Goal: Entertainment & Leisure: Consume media (video, audio)

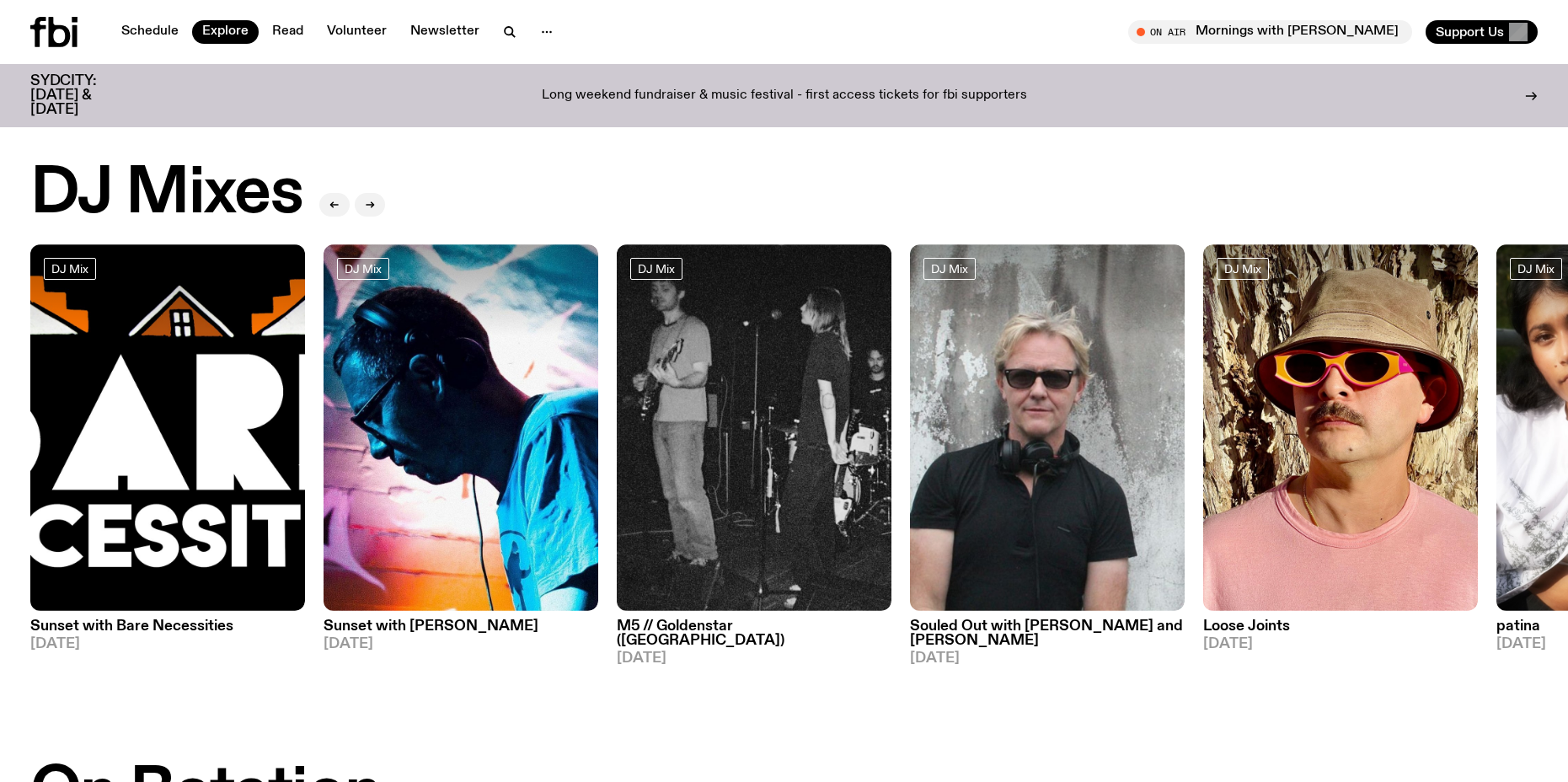
drag, startPoint x: 0, startPoint y: 0, endPoint x: 65, endPoint y: 25, distance: 69.6
click at [65, 25] on icon at bounding box center [53, 32] width 47 height 31
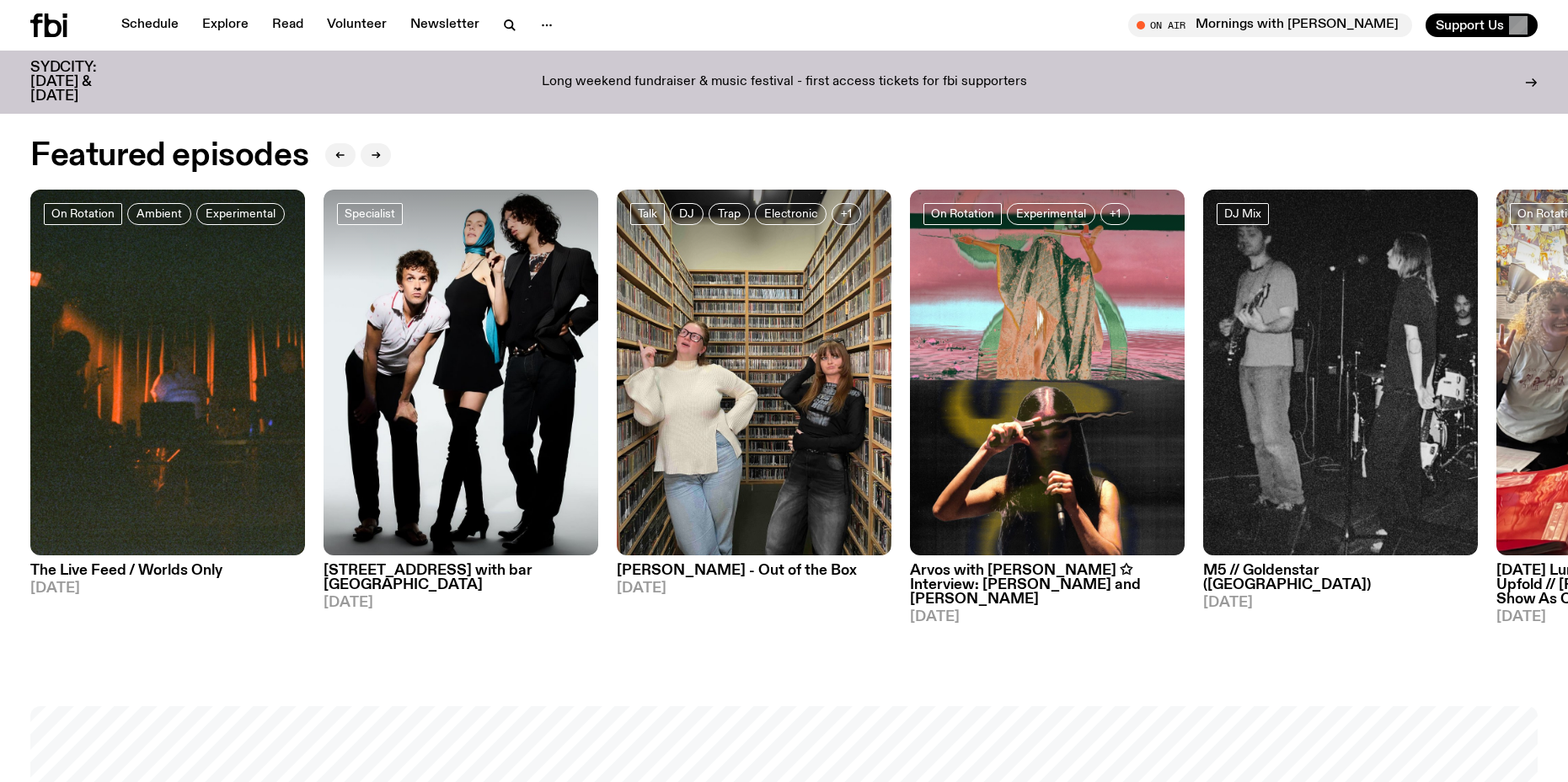
scroll to position [913, 0]
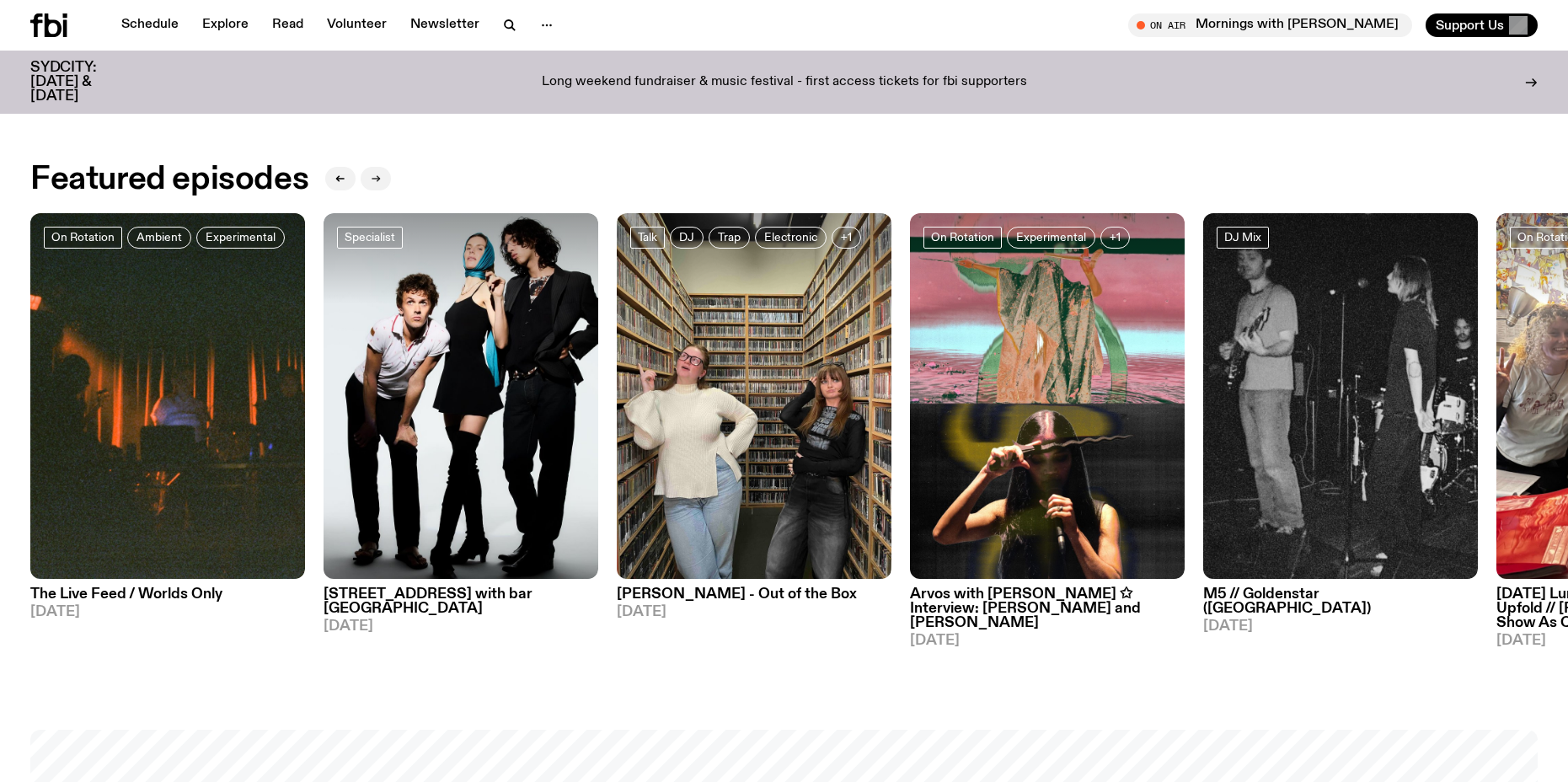
click at [382, 184] on button "button" at bounding box center [376, 178] width 31 height 24
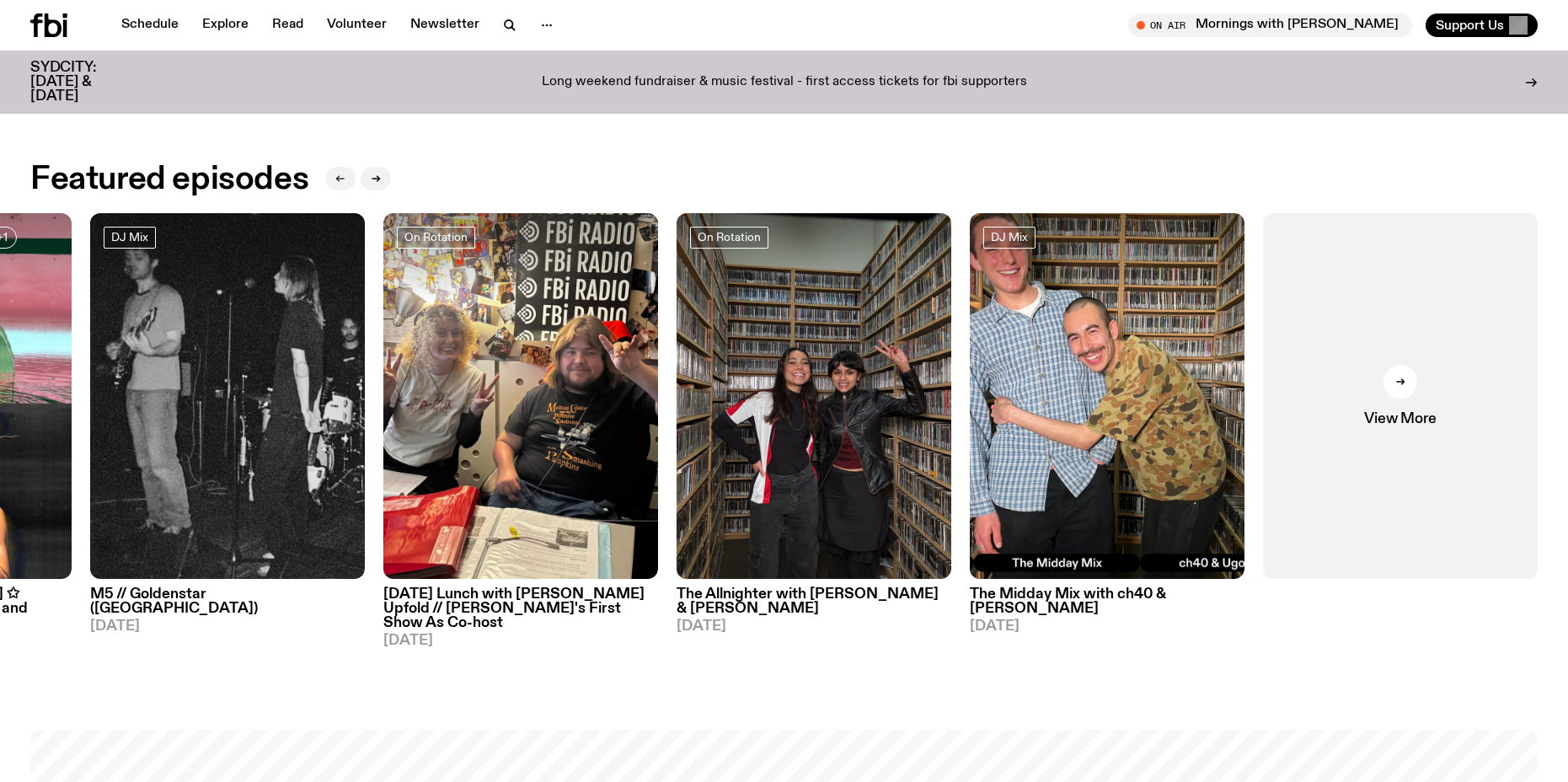
click at [341, 184] on button "button" at bounding box center [340, 178] width 31 height 24
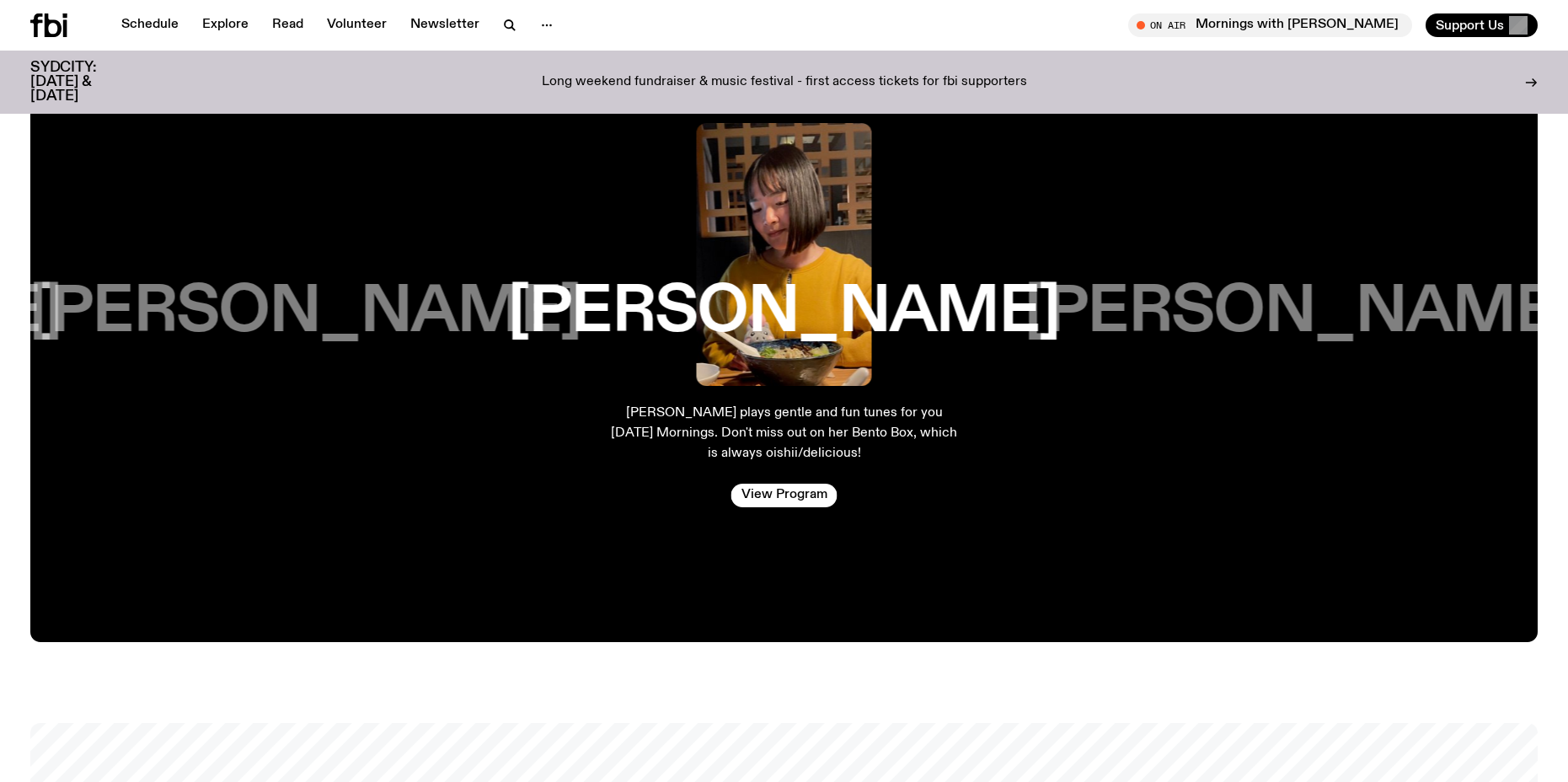
scroll to position [3020, 0]
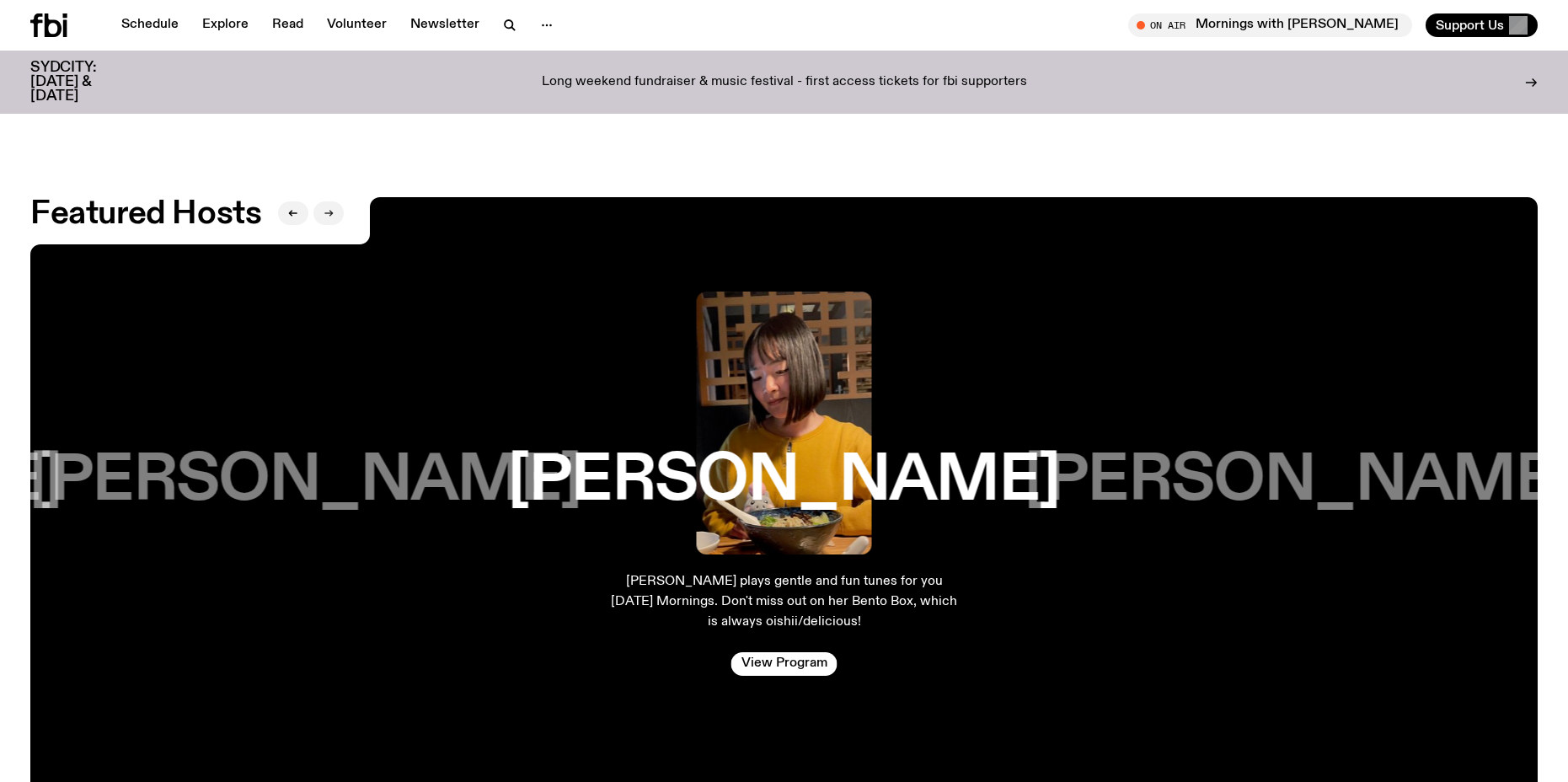
click at [336, 201] on button "button" at bounding box center [329, 213] width 31 height 24
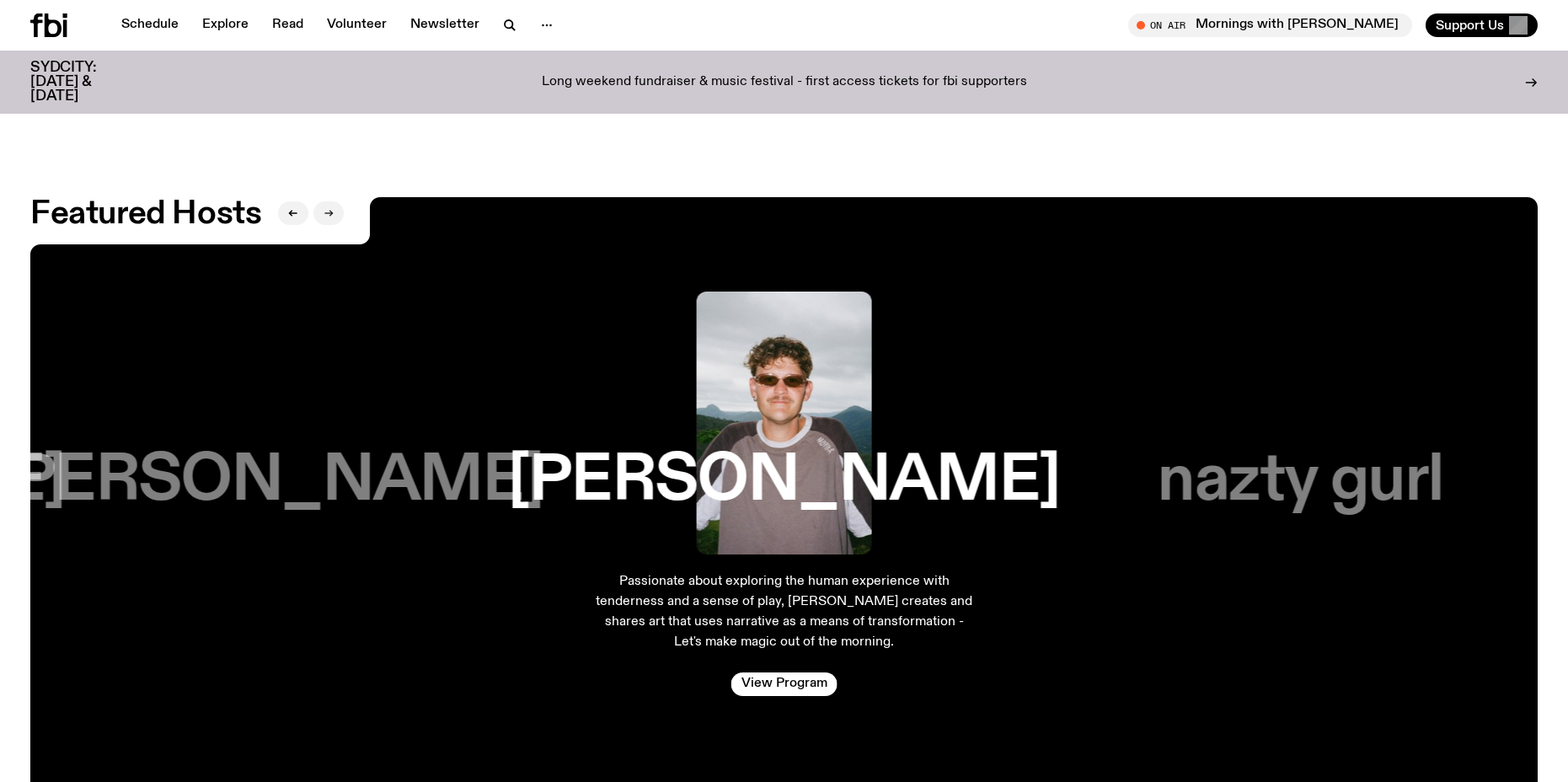
click at [336, 201] on button "button" at bounding box center [329, 213] width 31 height 24
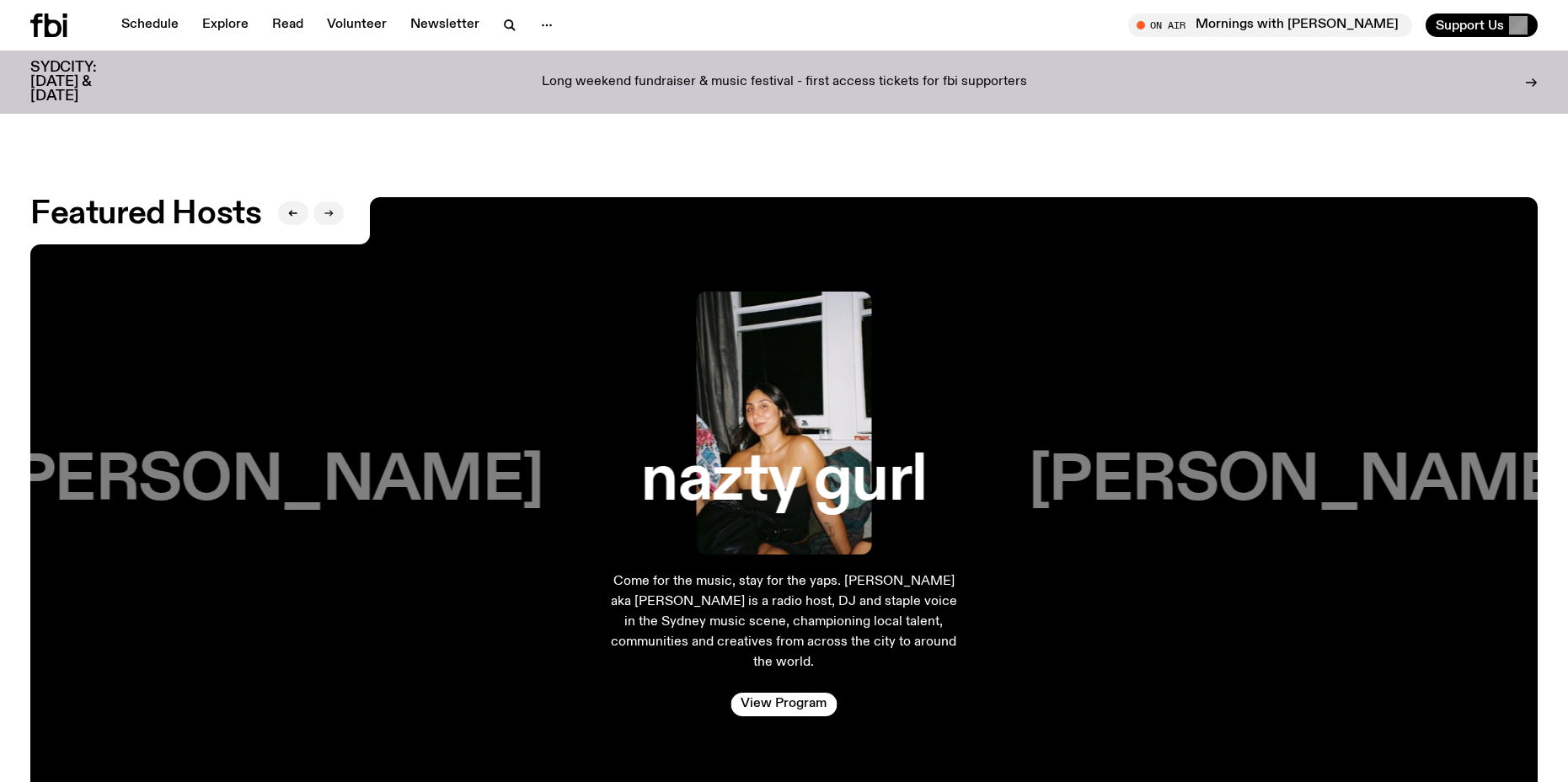
click at [336, 201] on button "button" at bounding box center [329, 213] width 31 height 24
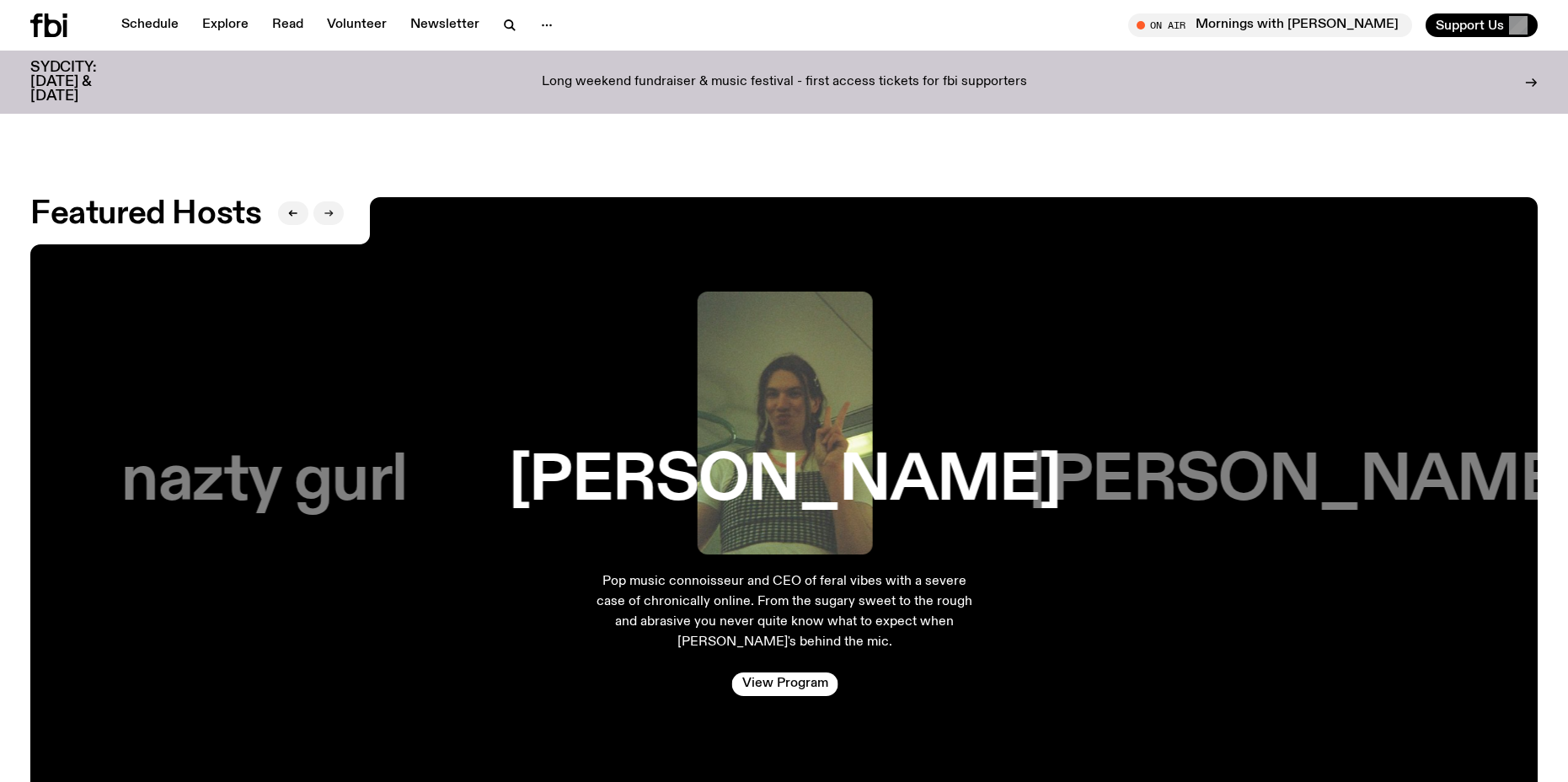
click at [336, 201] on button "button" at bounding box center [329, 213] width 31 height 24
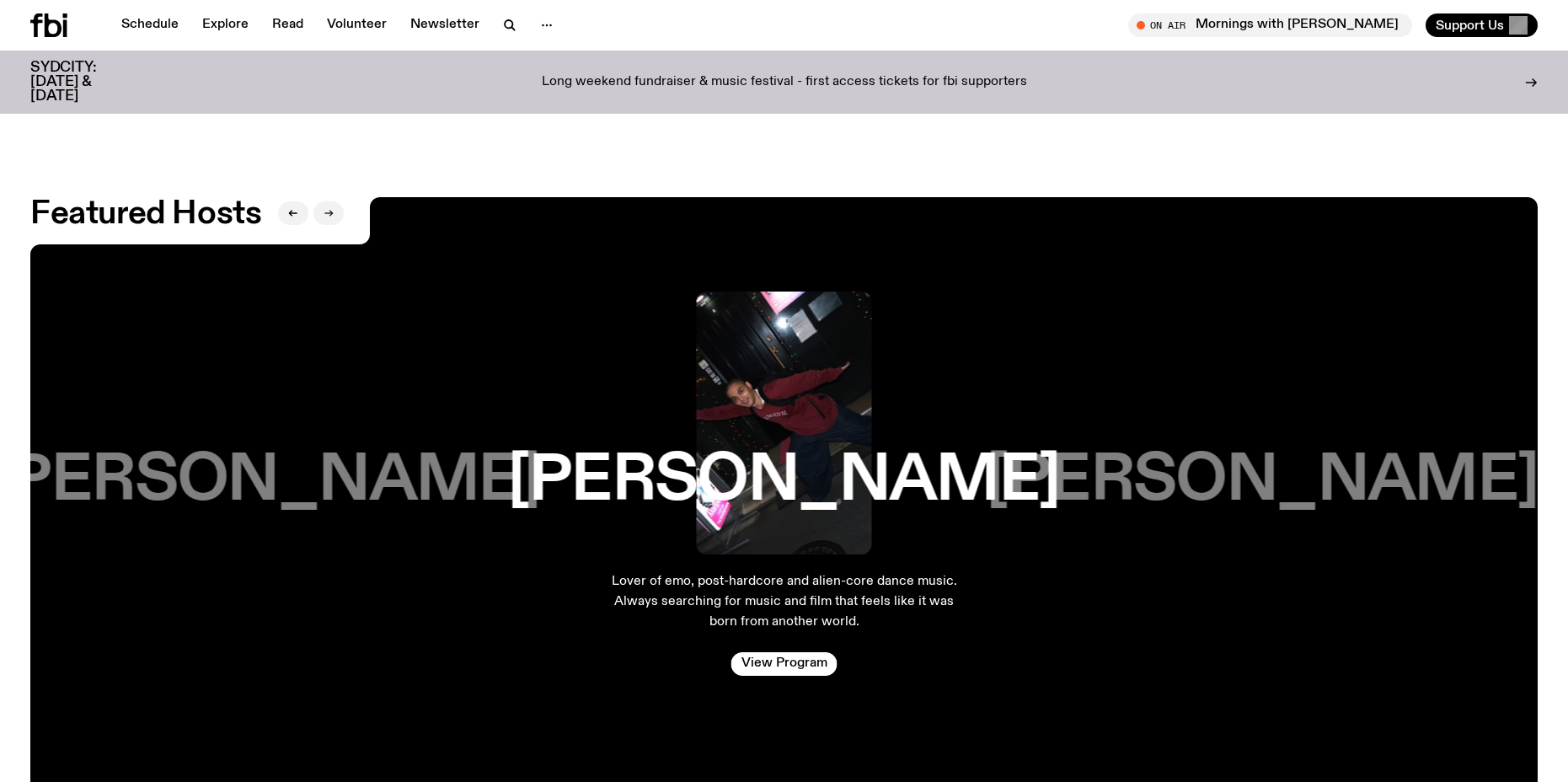
click at [336, 201] on button "button" at bounding box center [329, 213] width 31 height 24
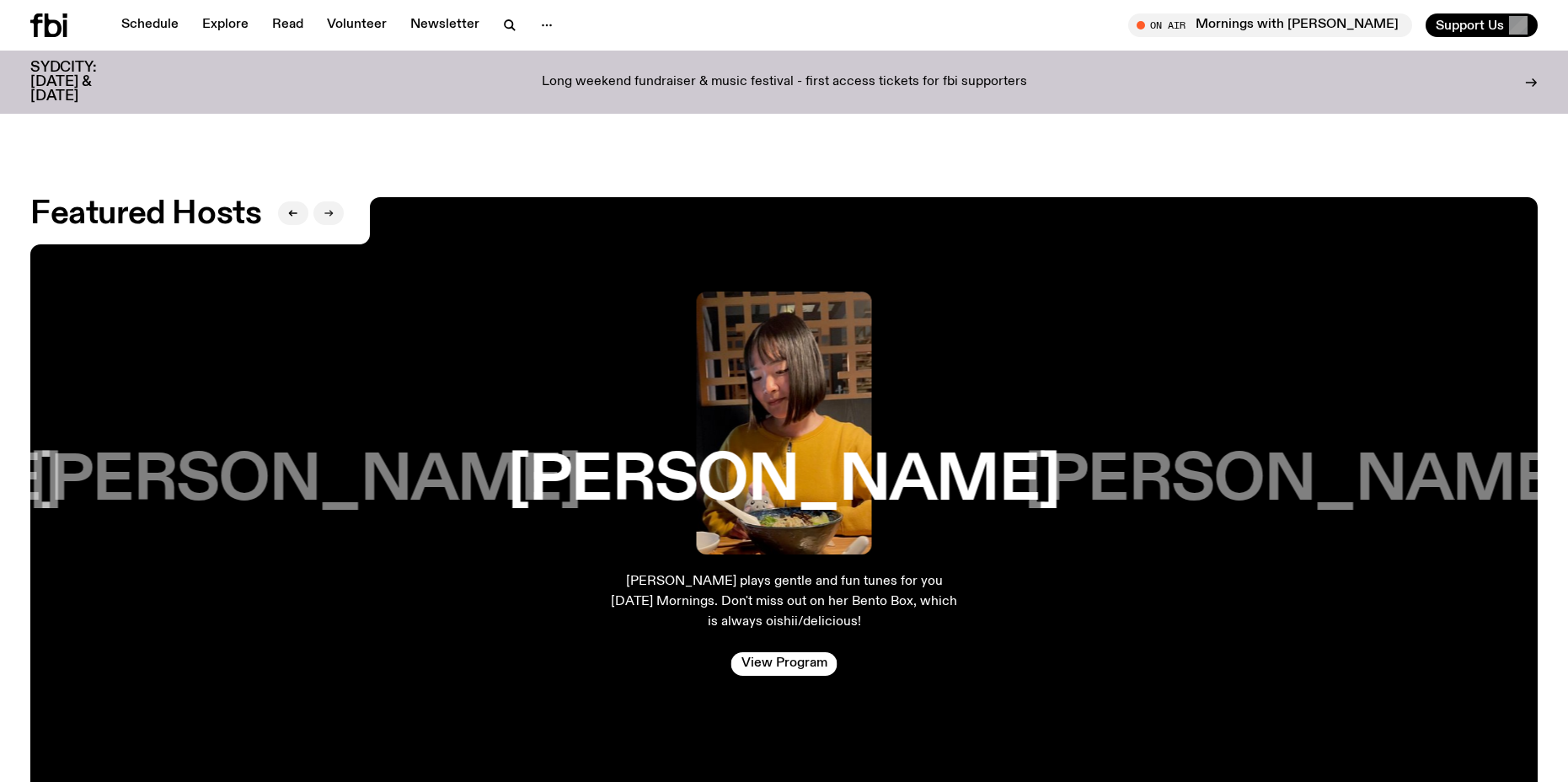
click at [336, 201] on button "button" at bounding box center [329, 213] width 31 height 24
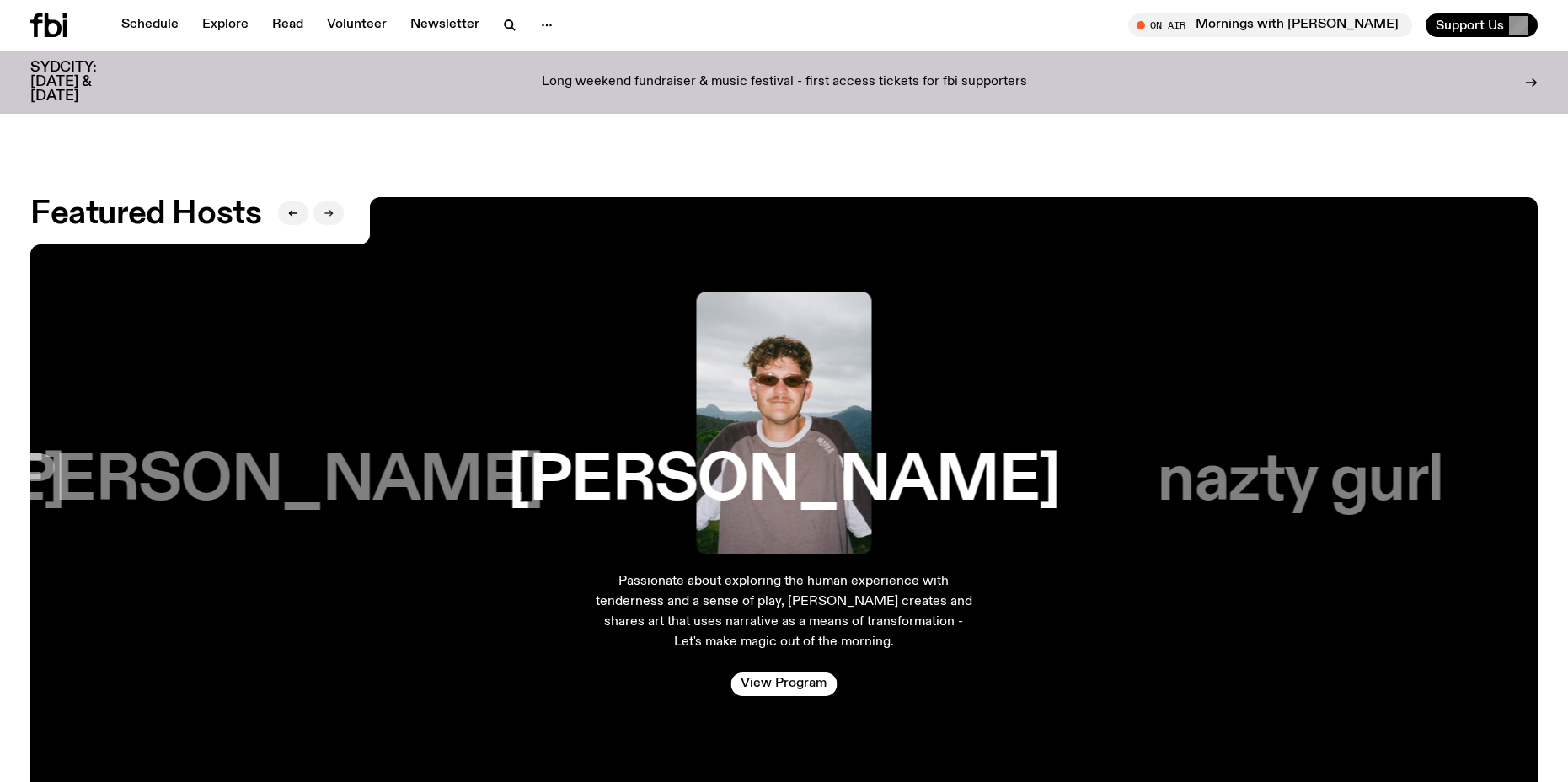
click at [336, 201] on button "button" at bounding box center [329, 213] width 31 height 24
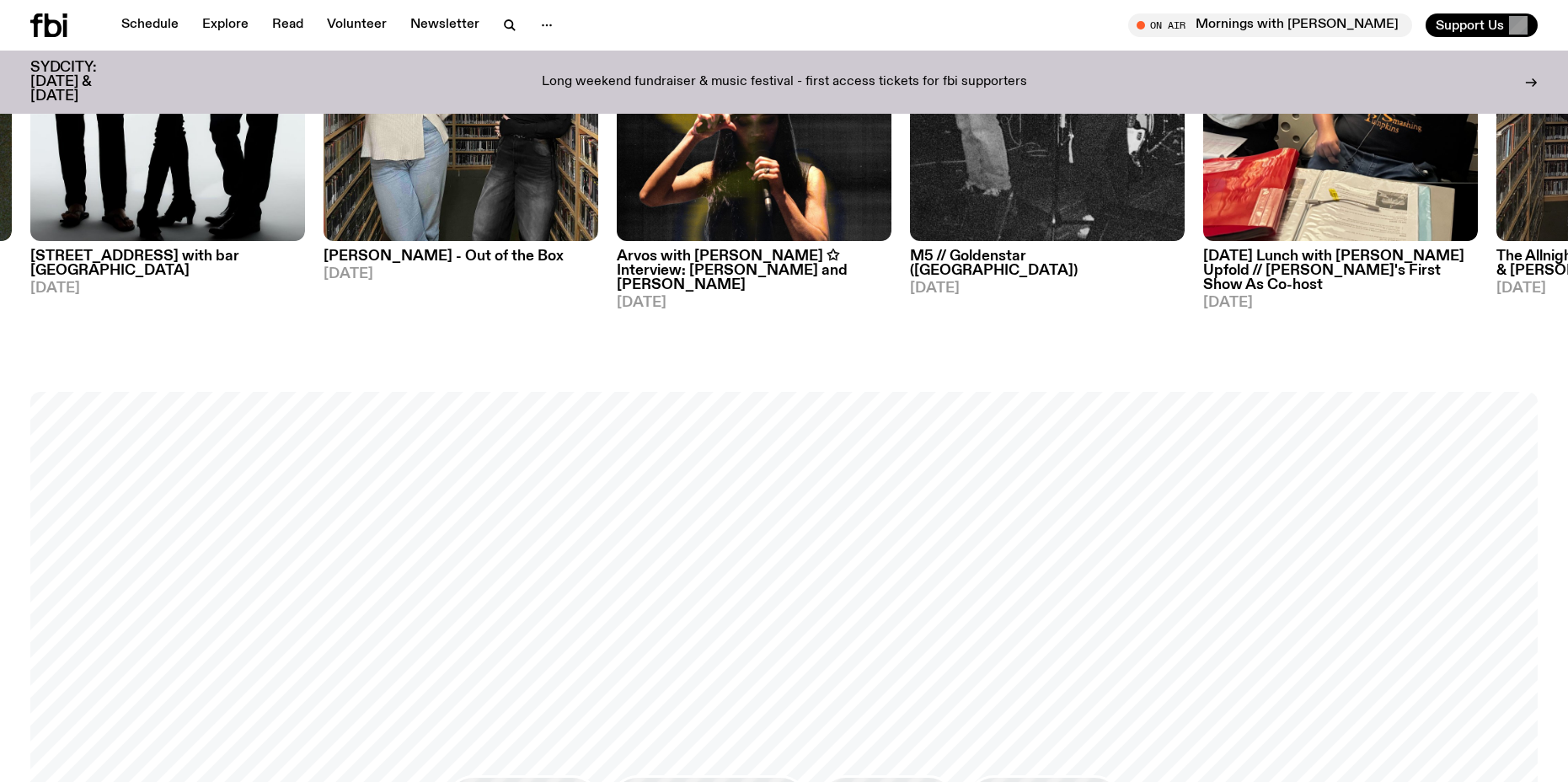
scroll to position [830, 0]
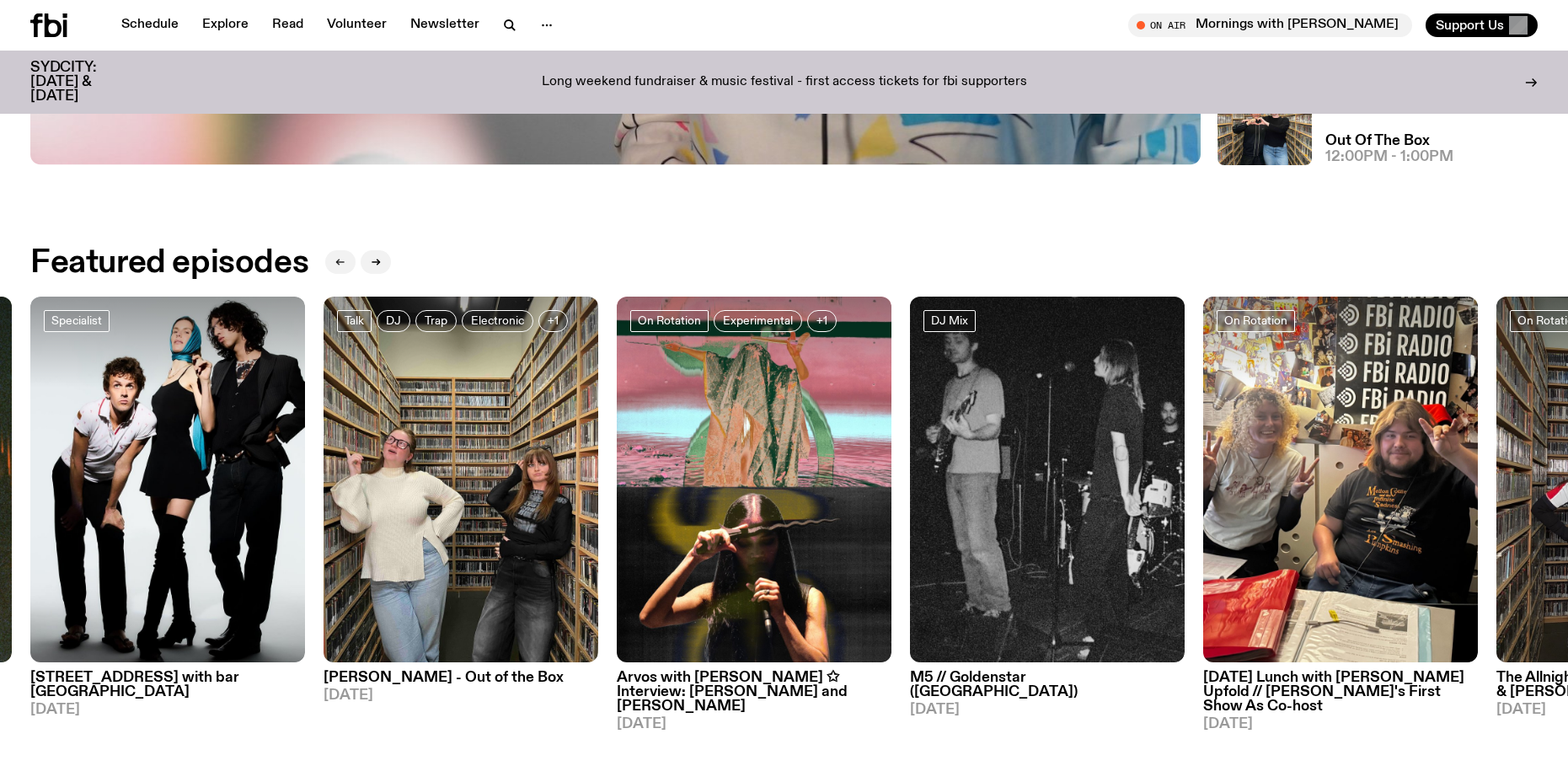
click at [348, 266] on button "button" at bounding box center [340, 261] width 31 height 24
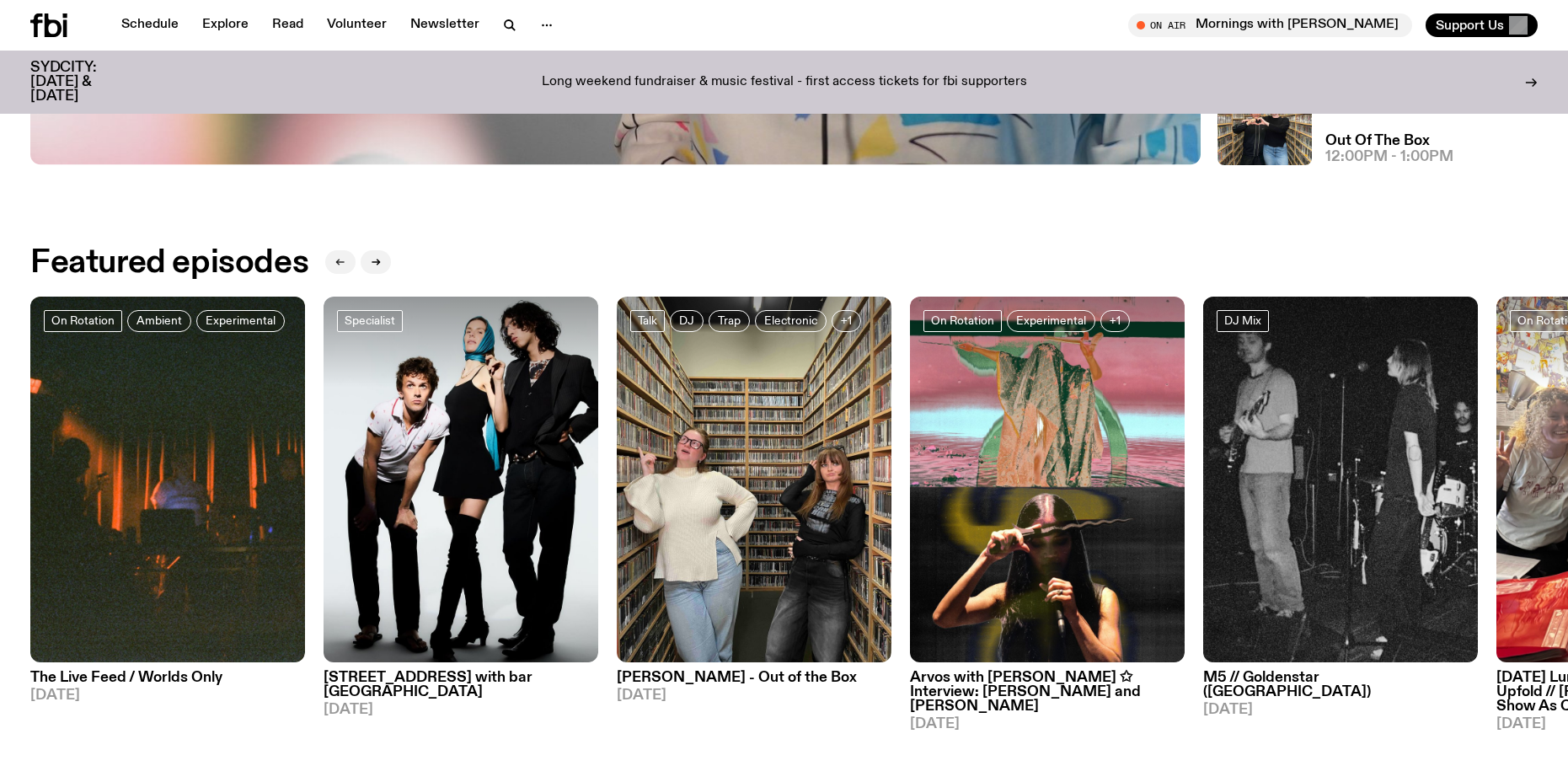
click at [350, 261] on button "button" at bounding box center [340, 261] width 31 height 24
click at [363, 259] on button "button" at bounding box center [376, 261] width 31 height 24
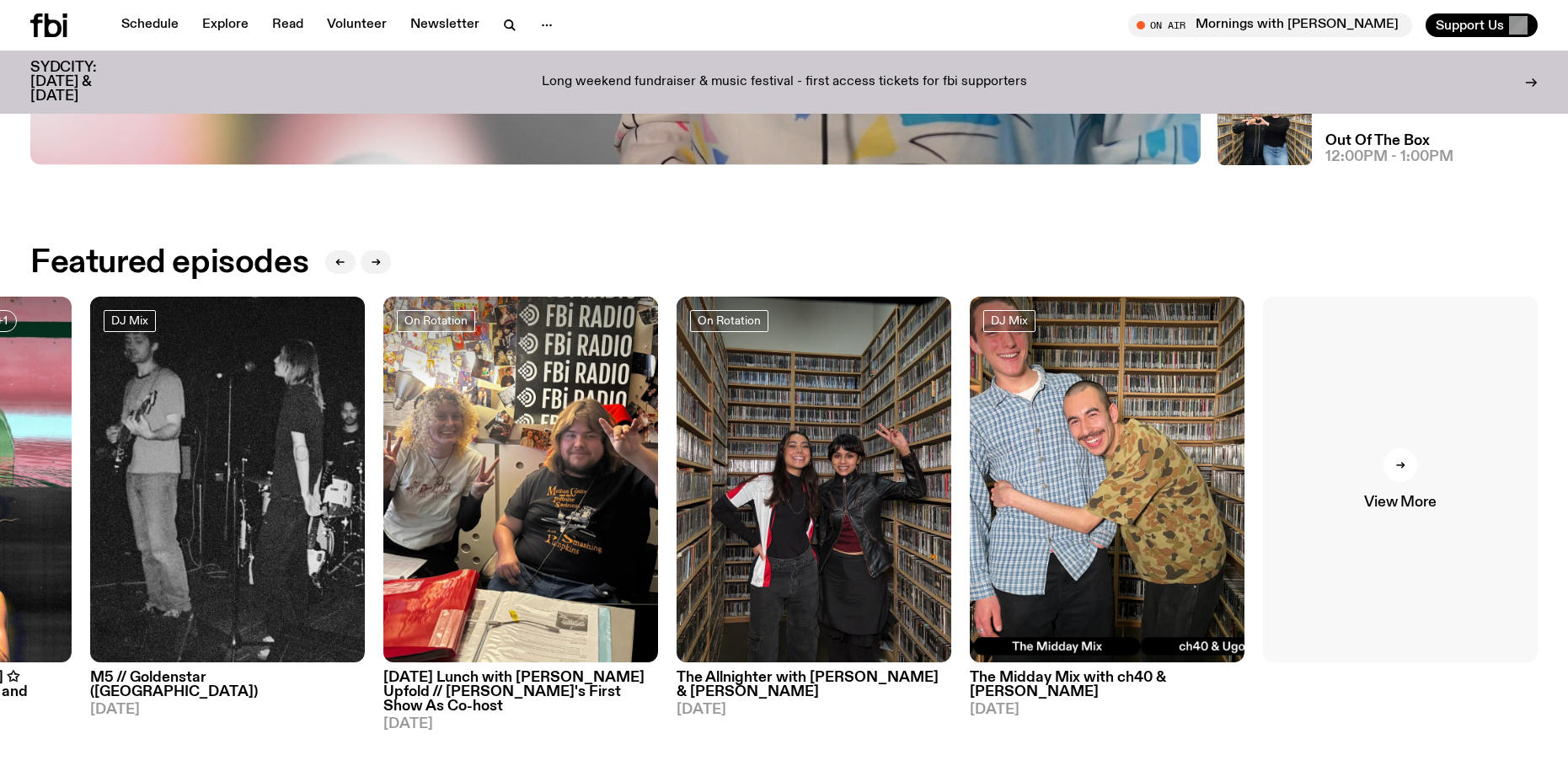
click at [1416, 471] on link "View More" at bounding box center [1400, 480] width 275 height 366
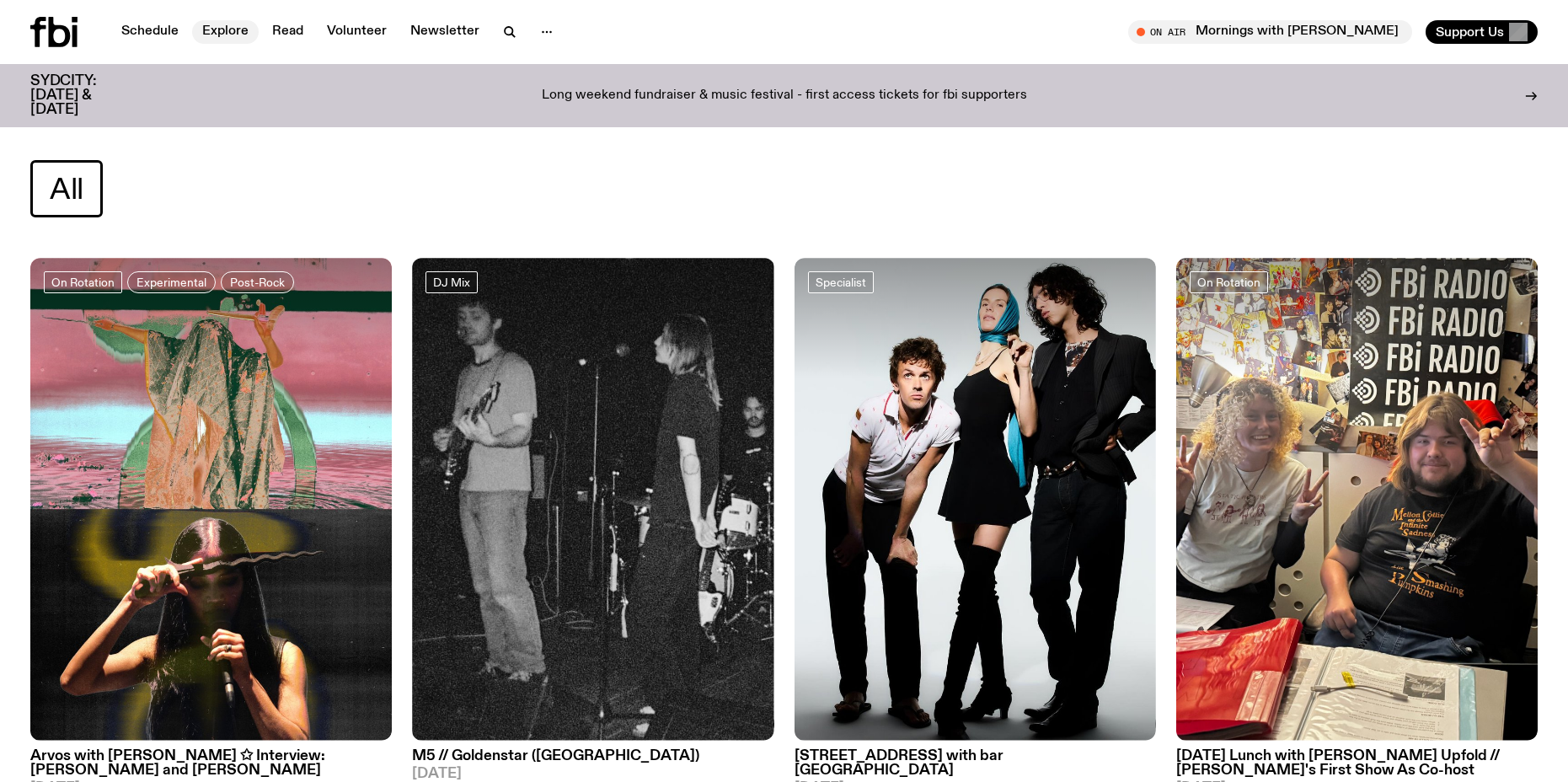
click at [222, 29] on link "Explore" at bounding box center [225, 31] width 67 height 24
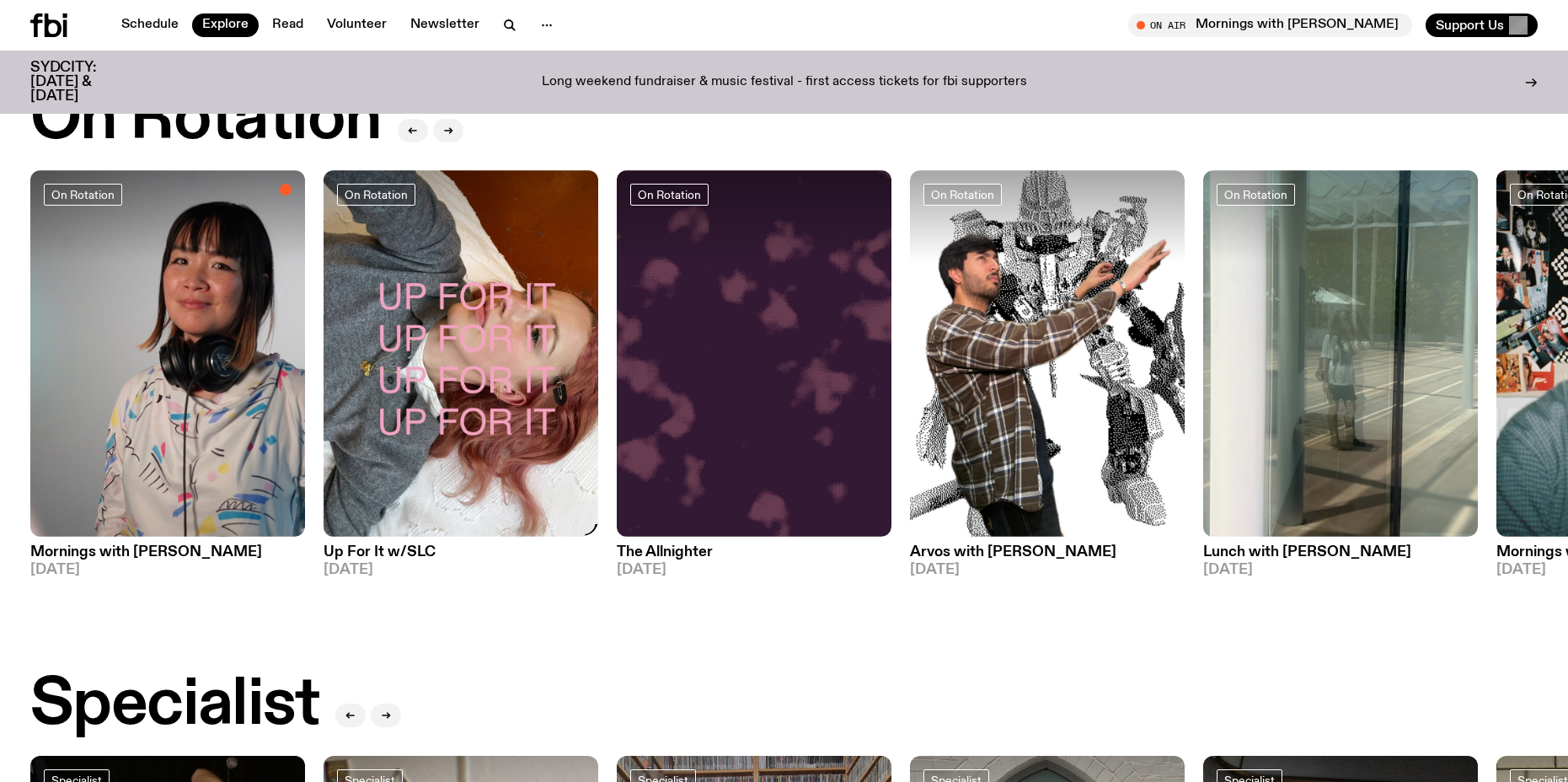
scroll to position [1250, 0]
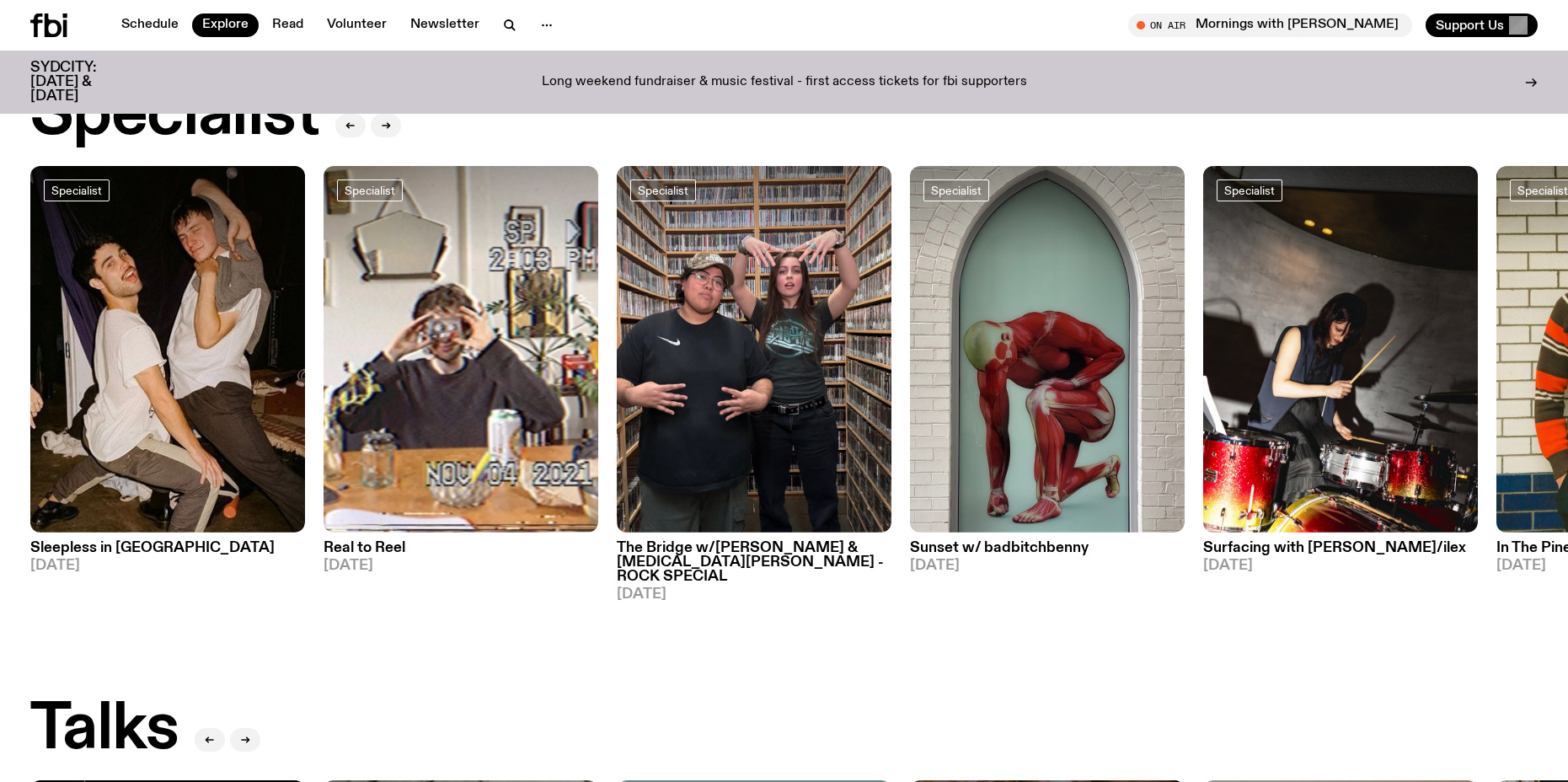
click at [740, 559] on h3 "The Bridge w/[PERSON_NAME] & [MEDICAL_DATA][PERSON_NAME] - ROCK SPECIAL" at bounding box center [754, 562] width 275 height 43
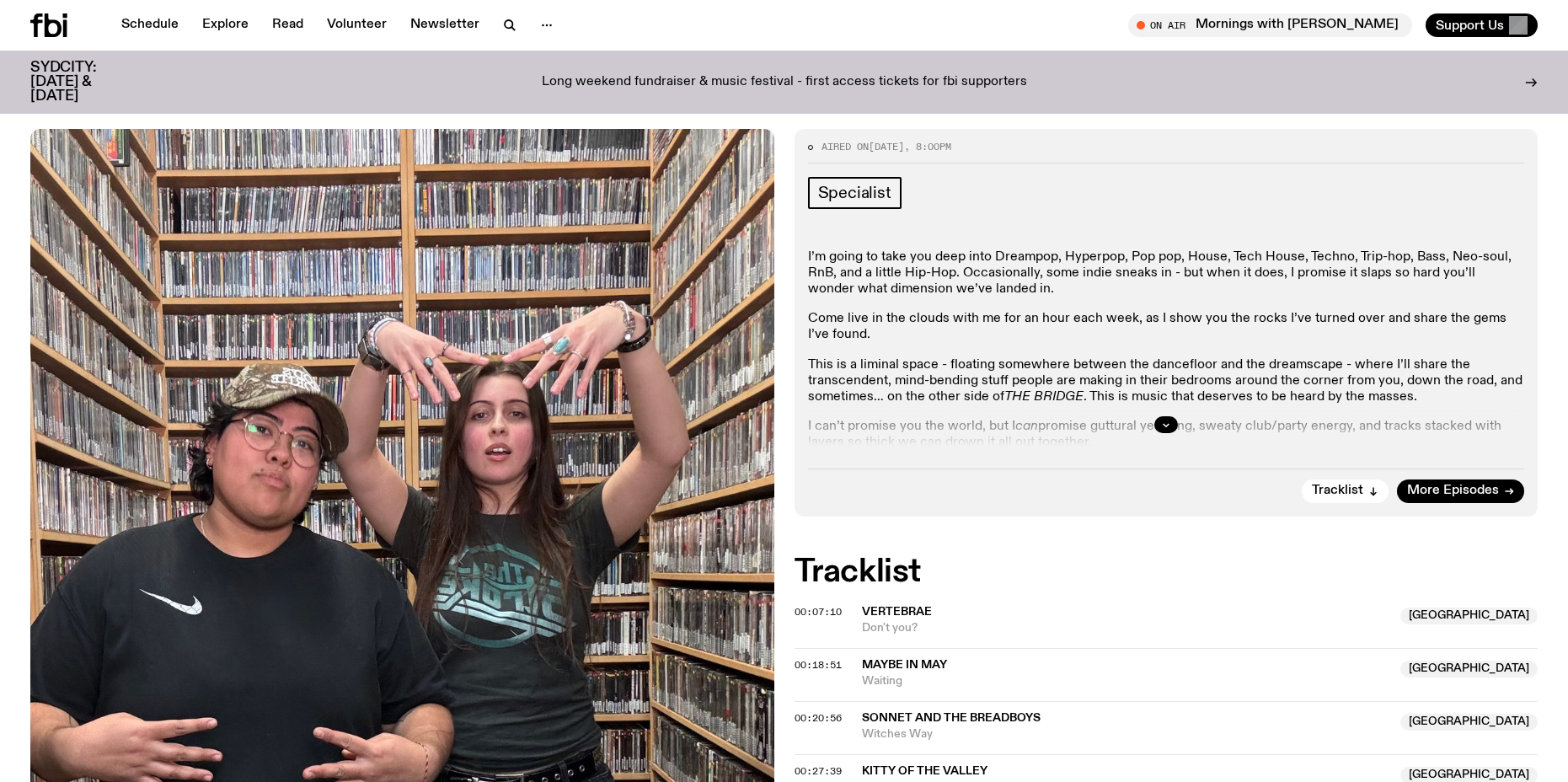
scroll to position [328, 0]
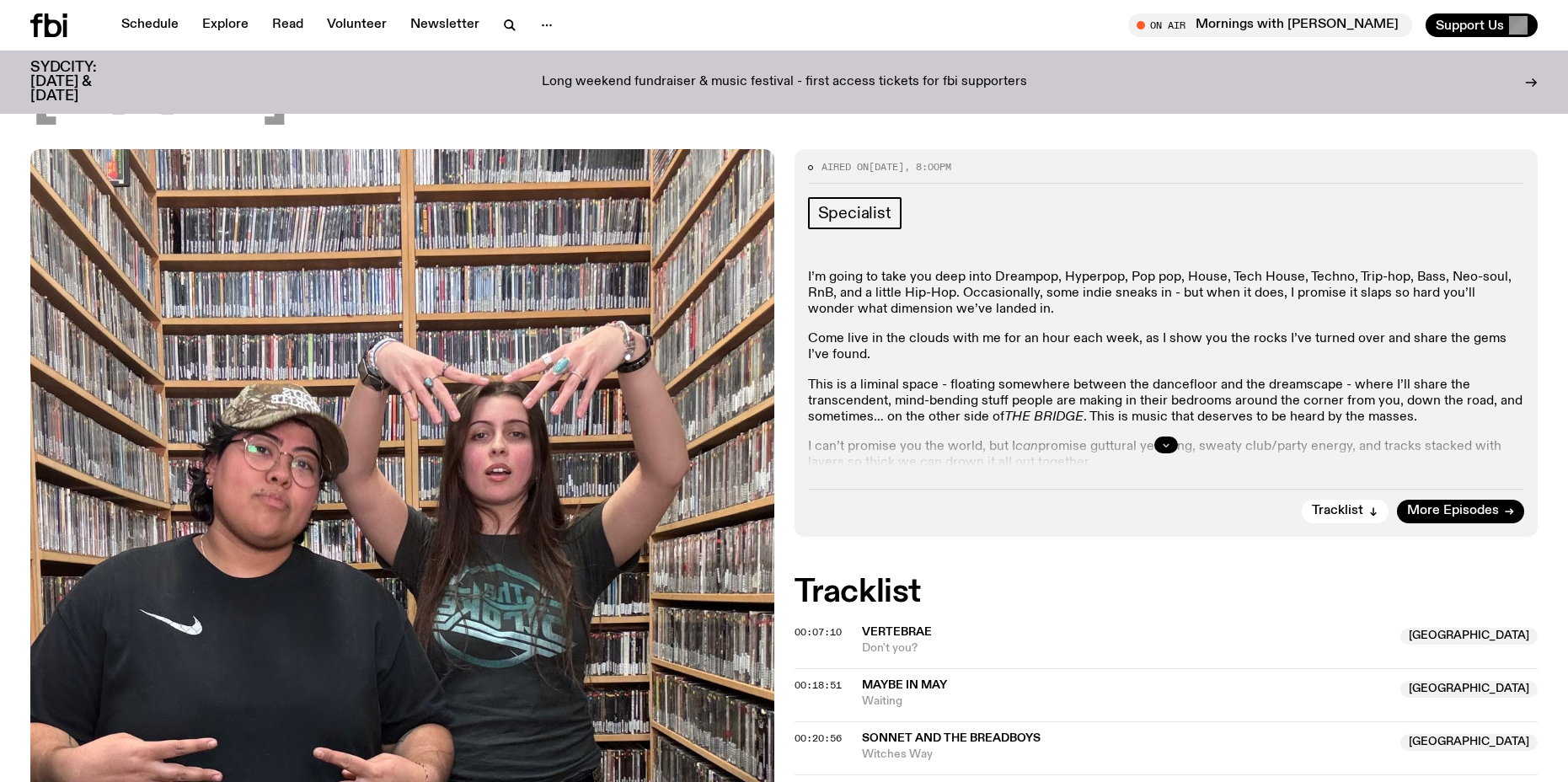
click at [1165, 440] on icon "button" at bounding box center [1166, 444] width 10 height 10
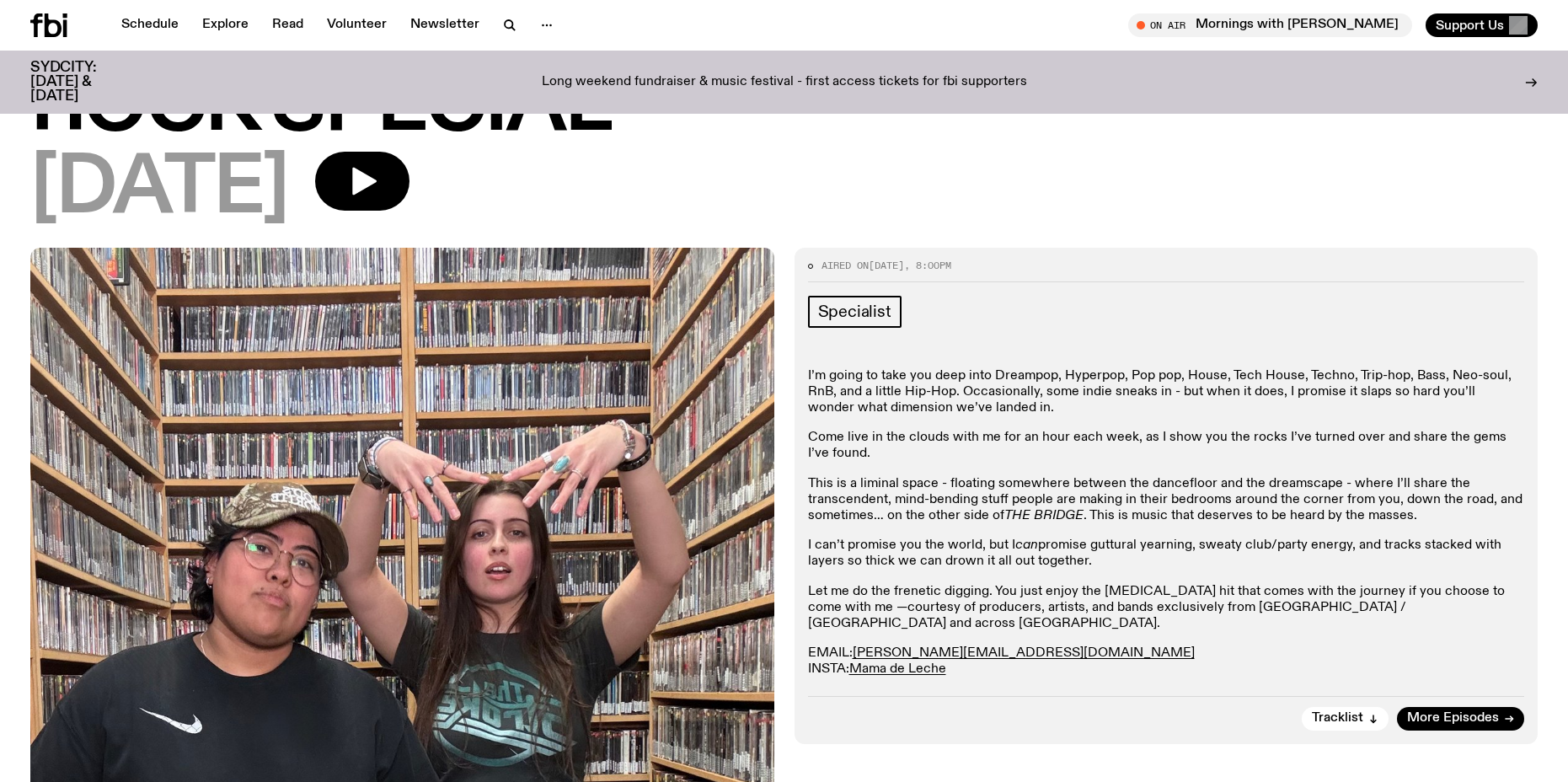
scroll to position [0, 0]
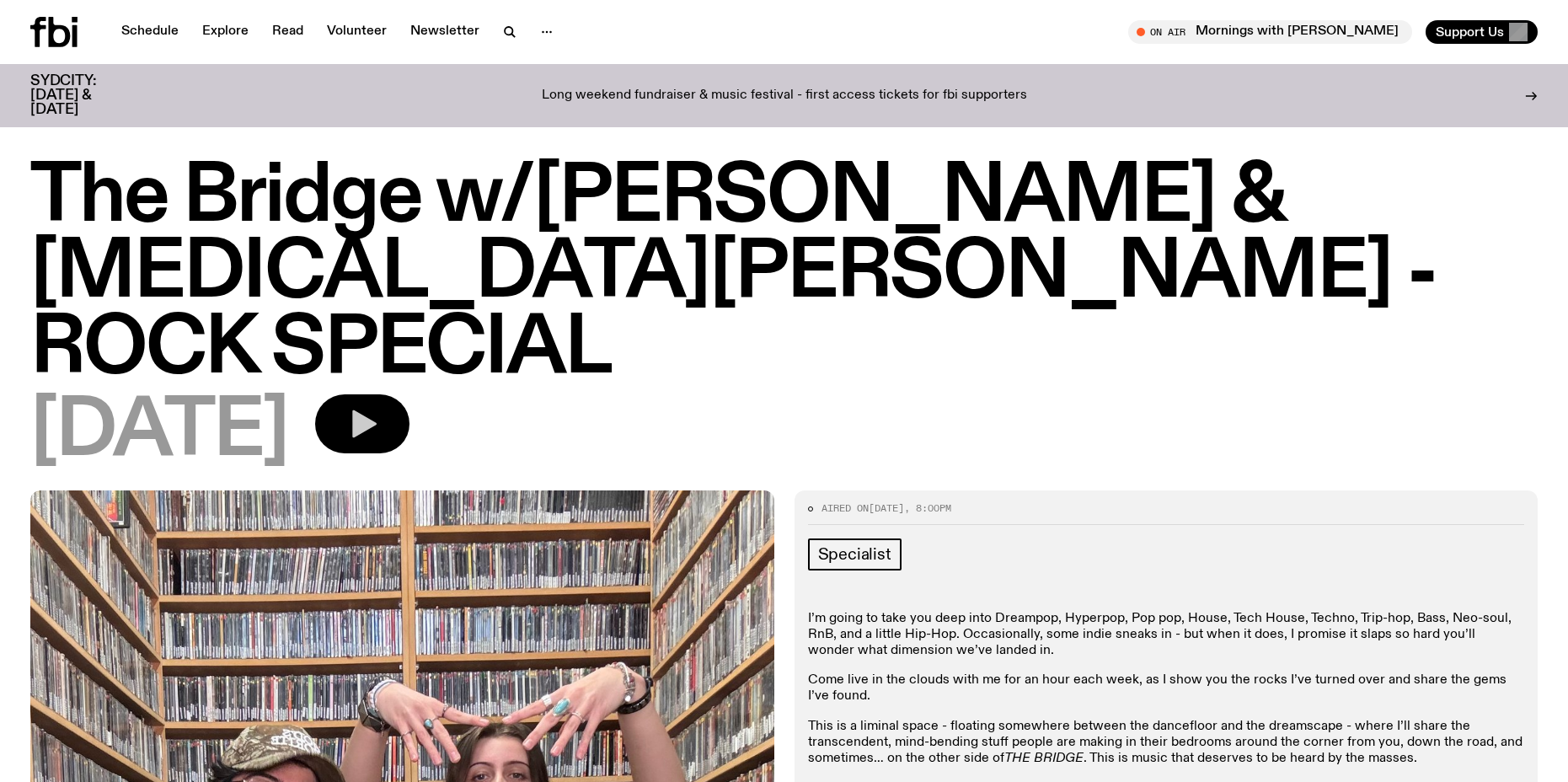
click at [379, 407] on icon "button" at bounding box center [361, 423] width 33 height 33
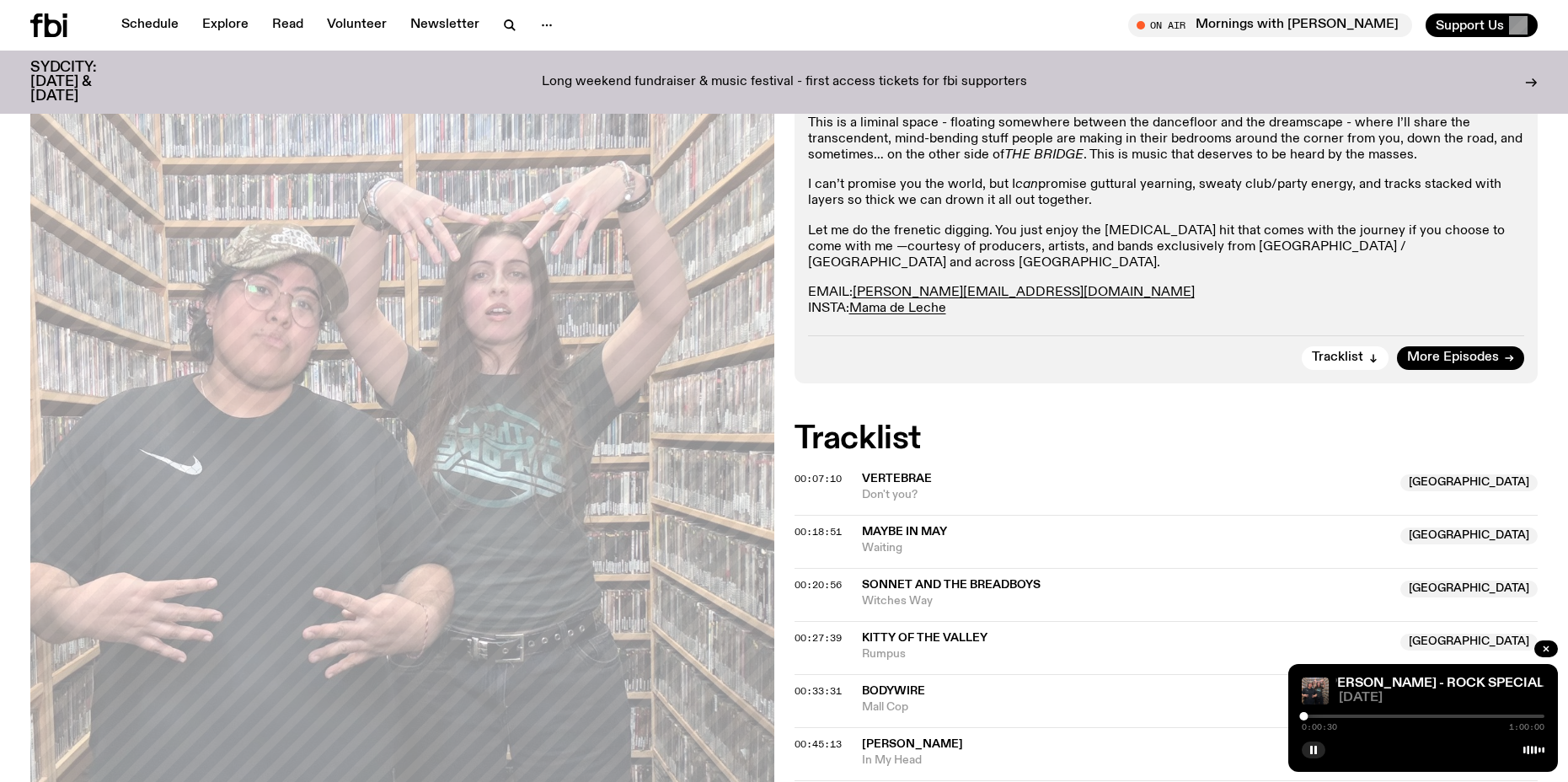
scroll to position [758, 0]
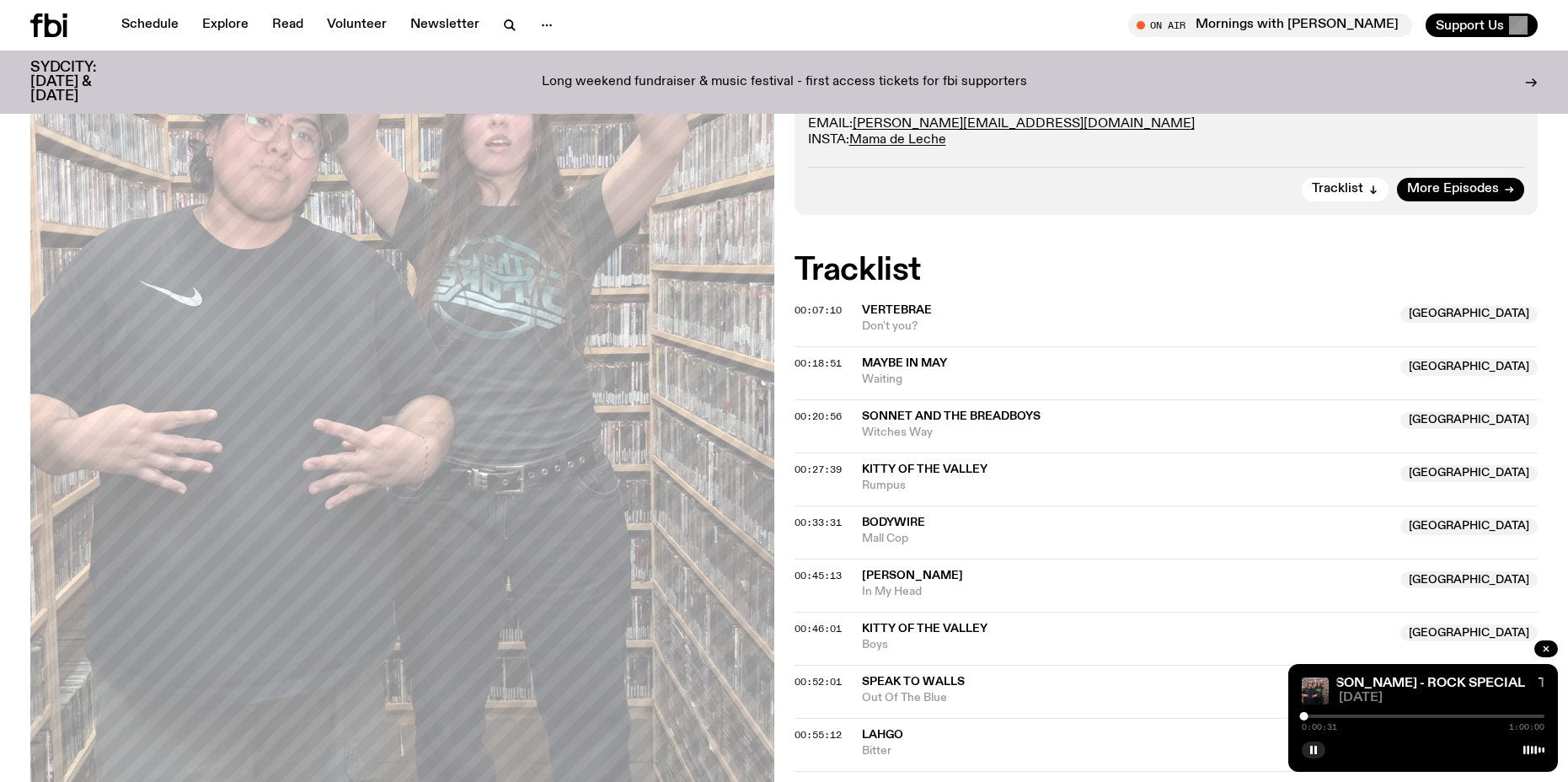
click at [1309, 715] on div at bounding box center [1423, 716] width 242 height 4
click at [1311, 714] on div at bounding box center [1308, 715] width 9 height 9
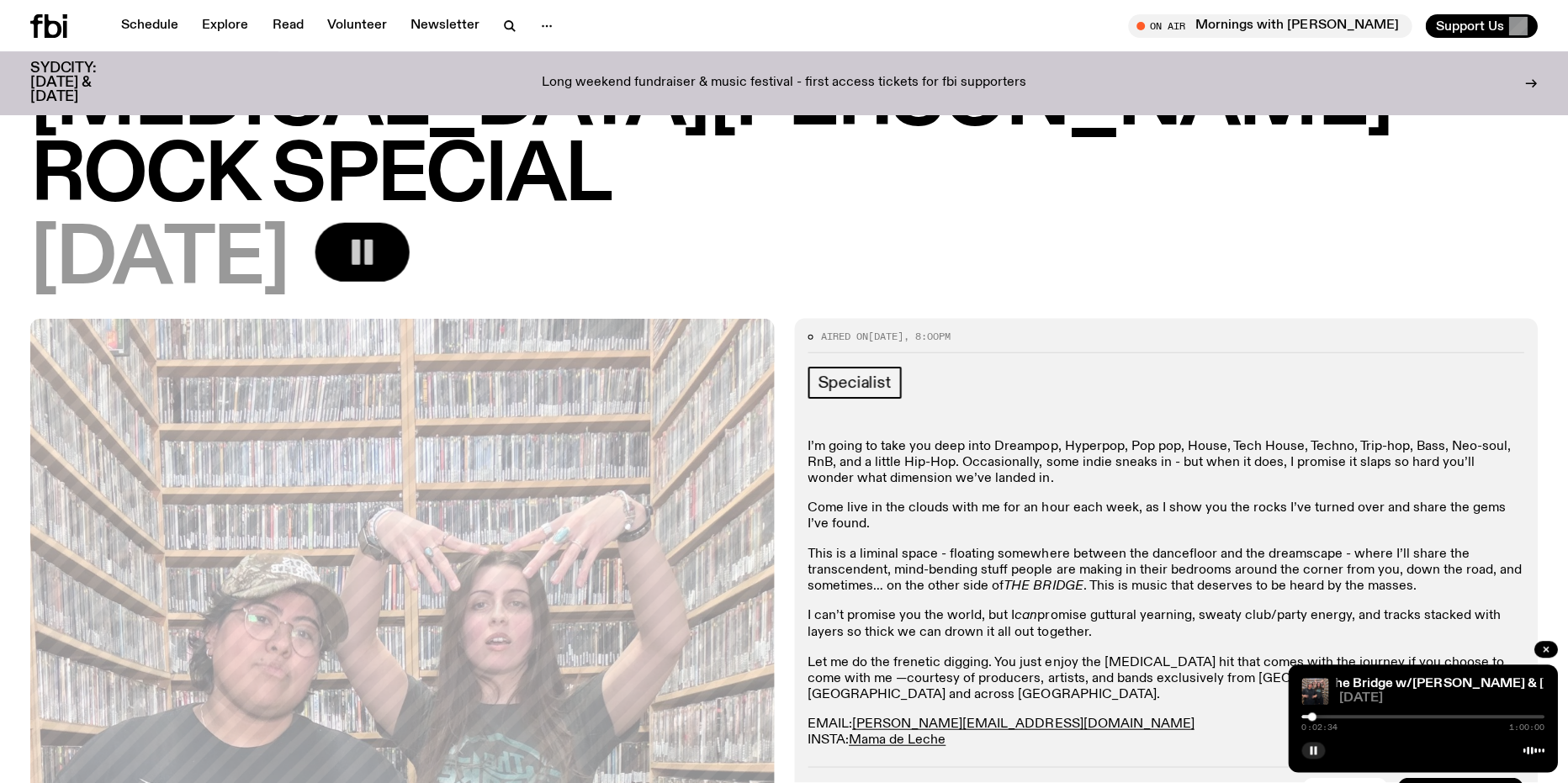
scroll to position [0, 0]
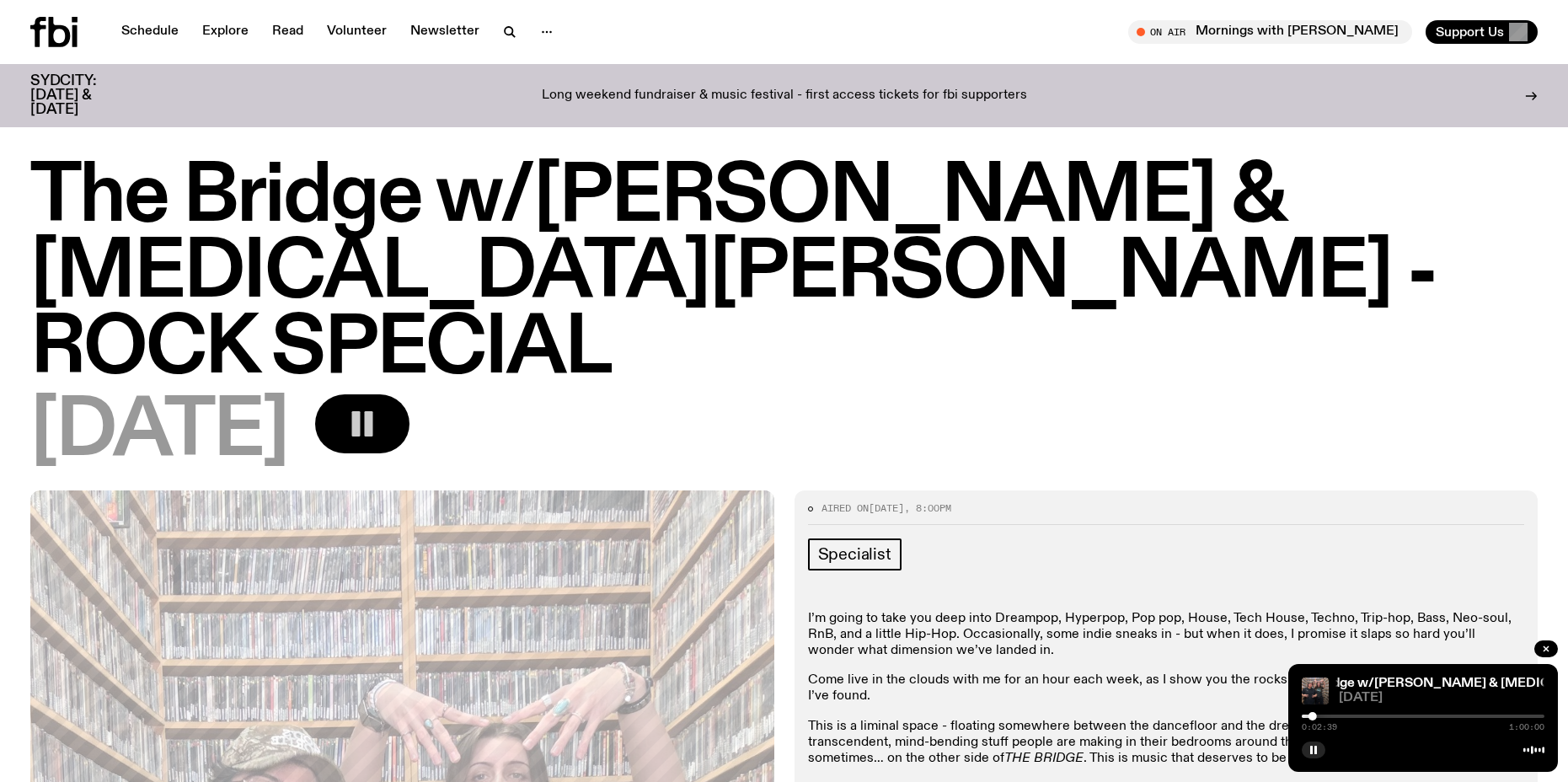
click at [65, 40] on icon at bounding box center [59, 32] width 22 height 31
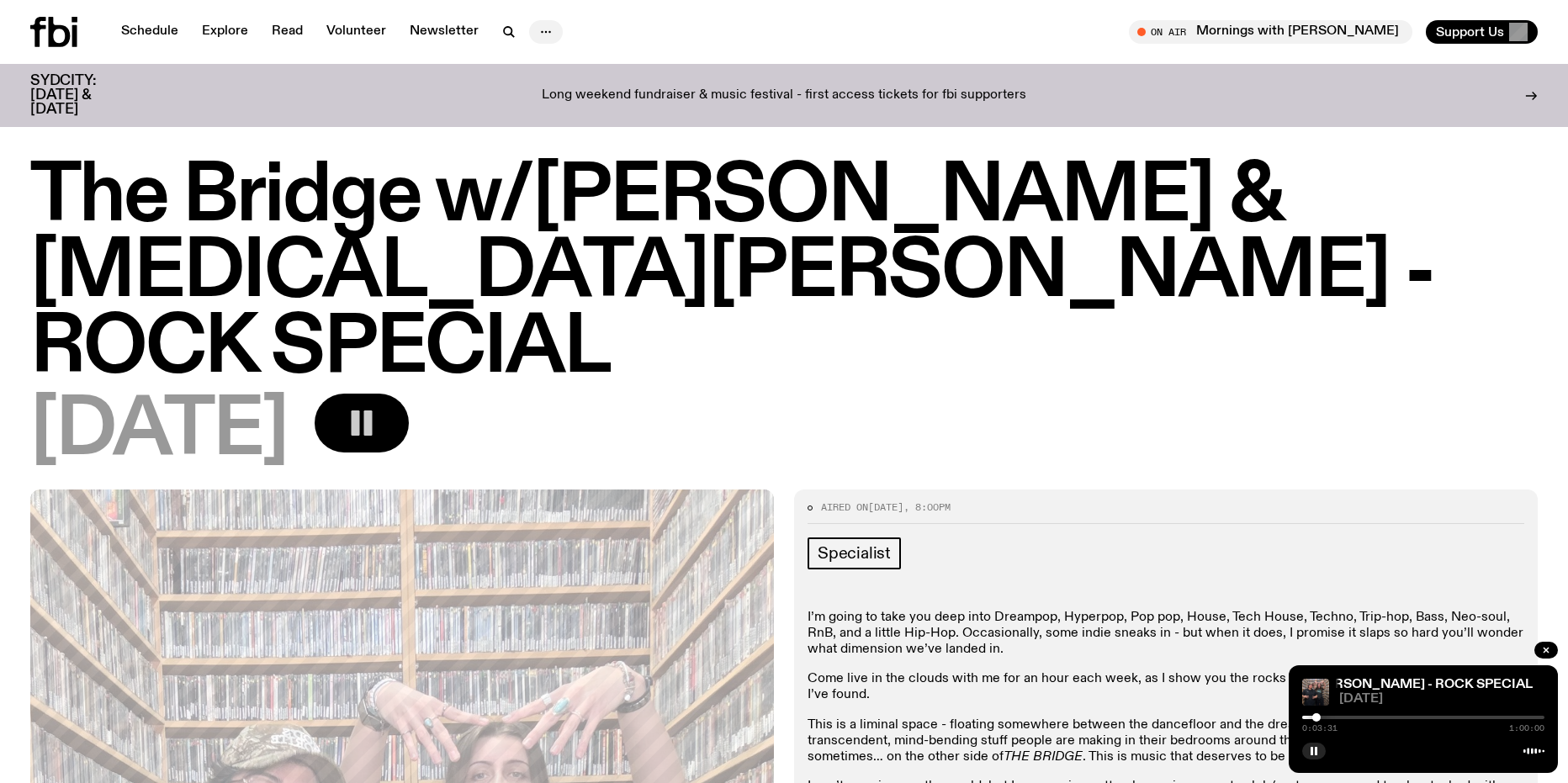
click at [538, 28] on icon "button" at bounding box center [546, 31] width 20 height 20
click at [539, 28] on icon "button" at bounding box center [546, 31] width 20 height 20
click at [1302, 393] on div "[DATE]" at bounding box center [784, 431] width 1508 height 75
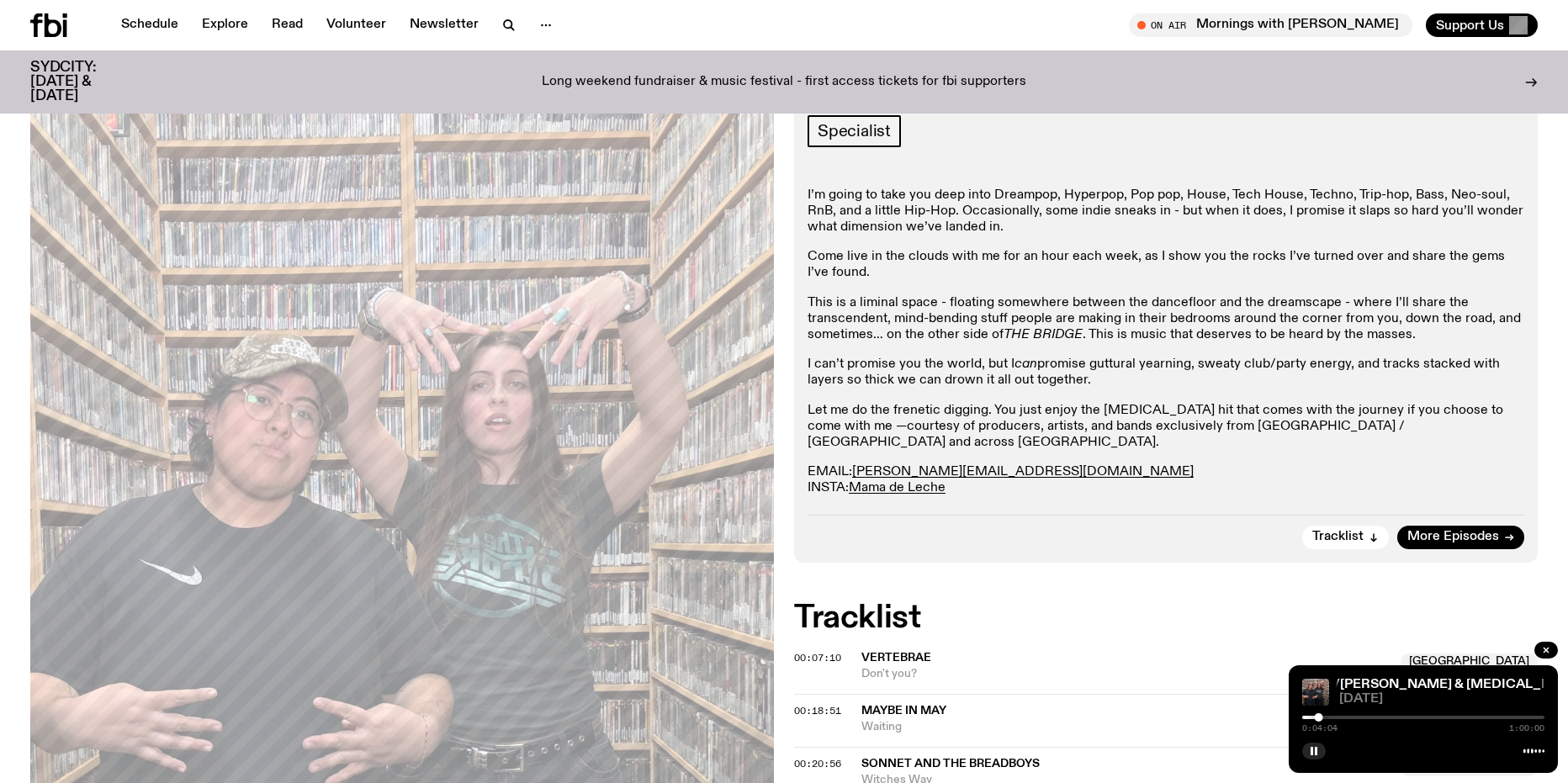
scroll to position [326, 0]
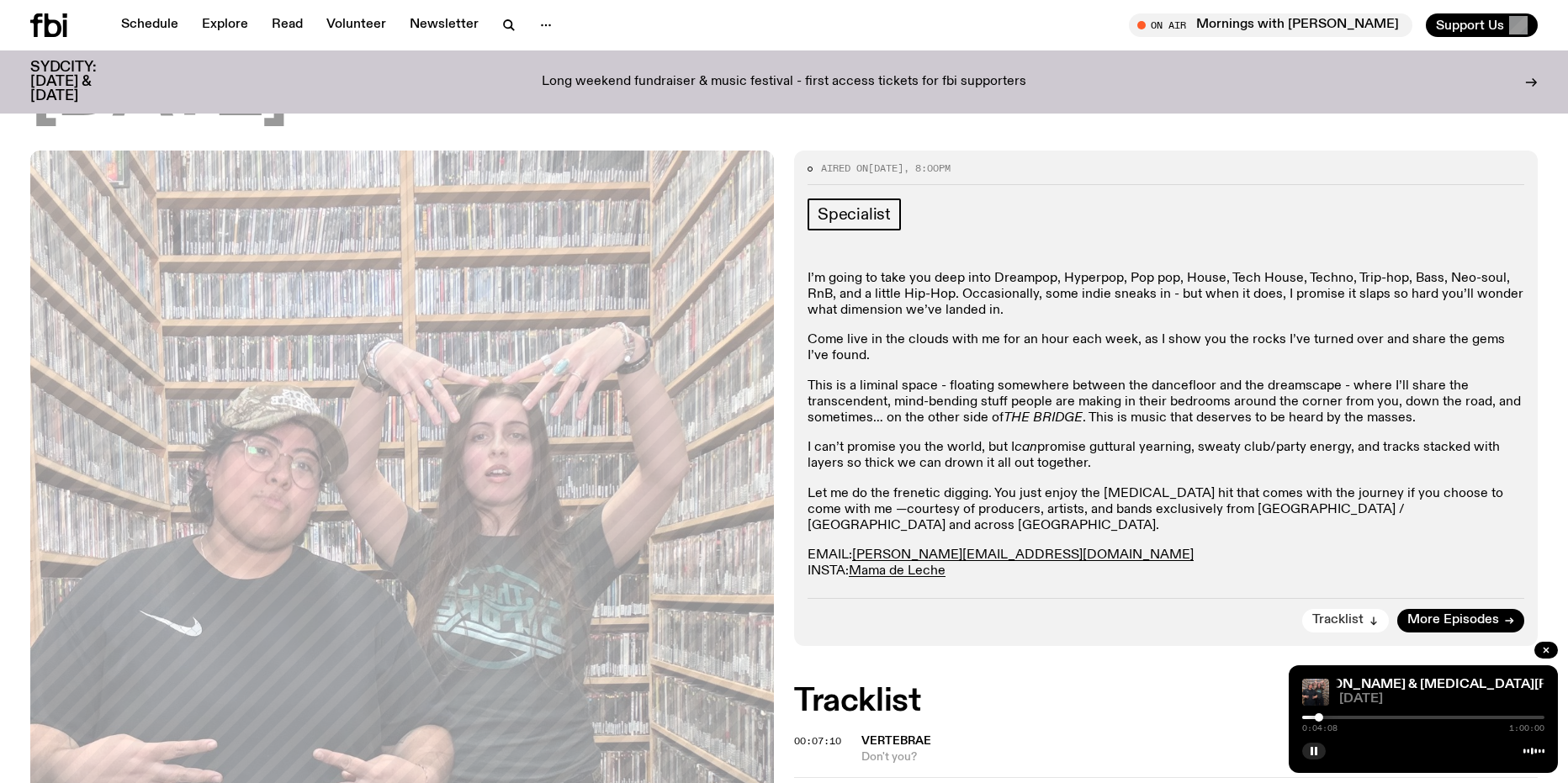
click at [1367, 609] on button "Tracklist" at bounding box center [1345, 620] width 87 height 24
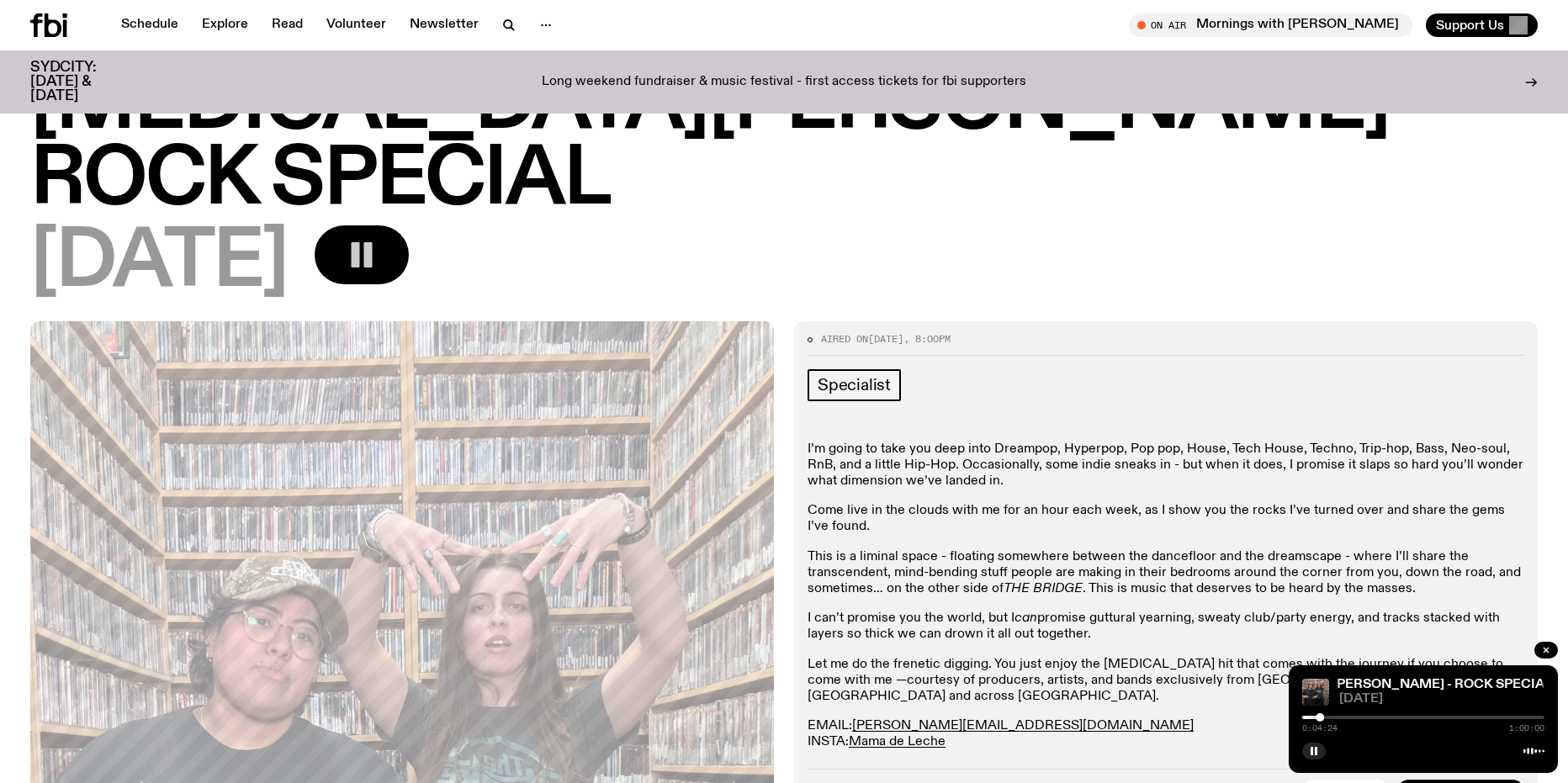
scroll to position [0, 0]
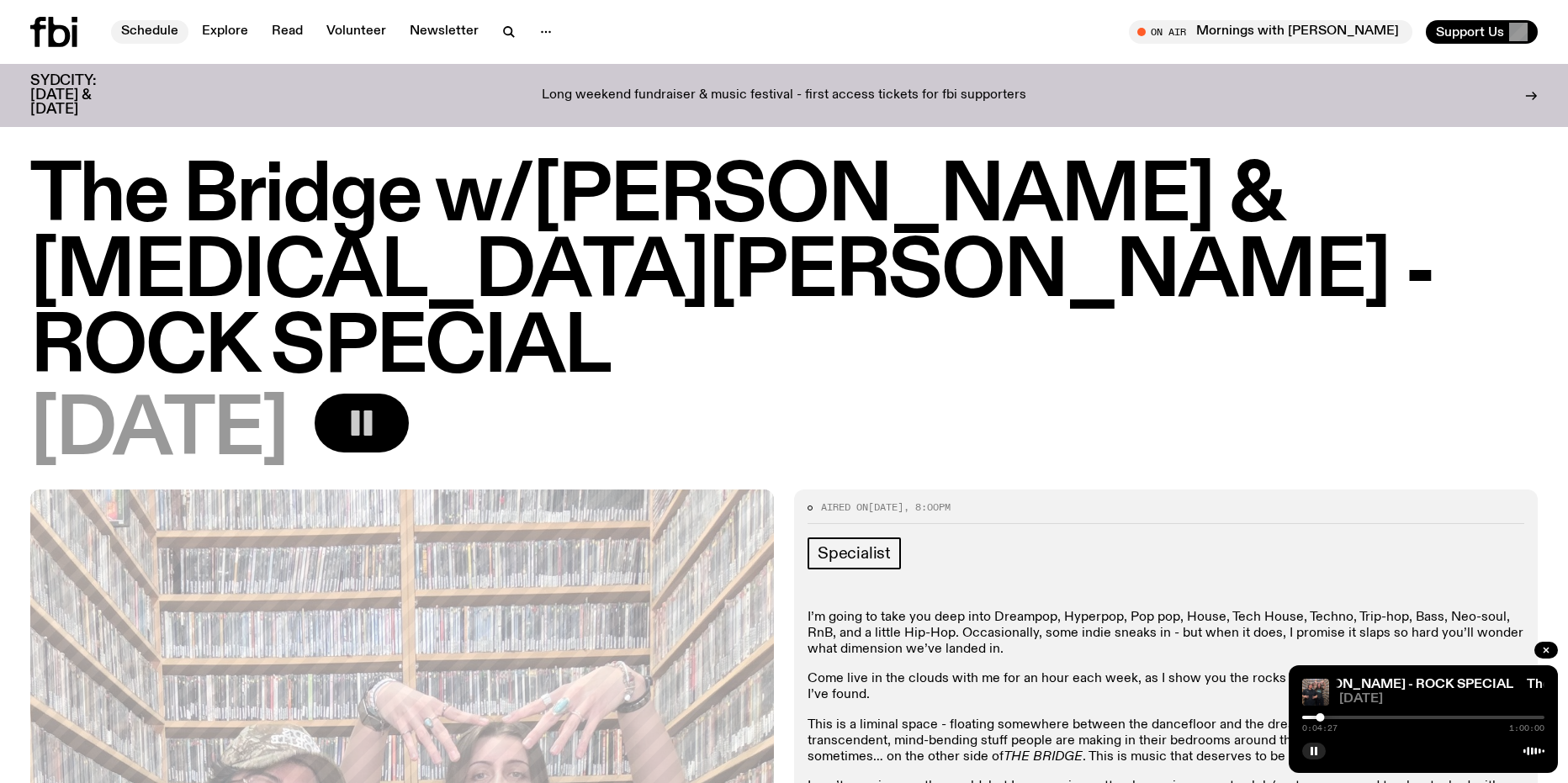
click at [150, 29] on link "Schedule" at bounding box center [150, 31] width 77 height 24
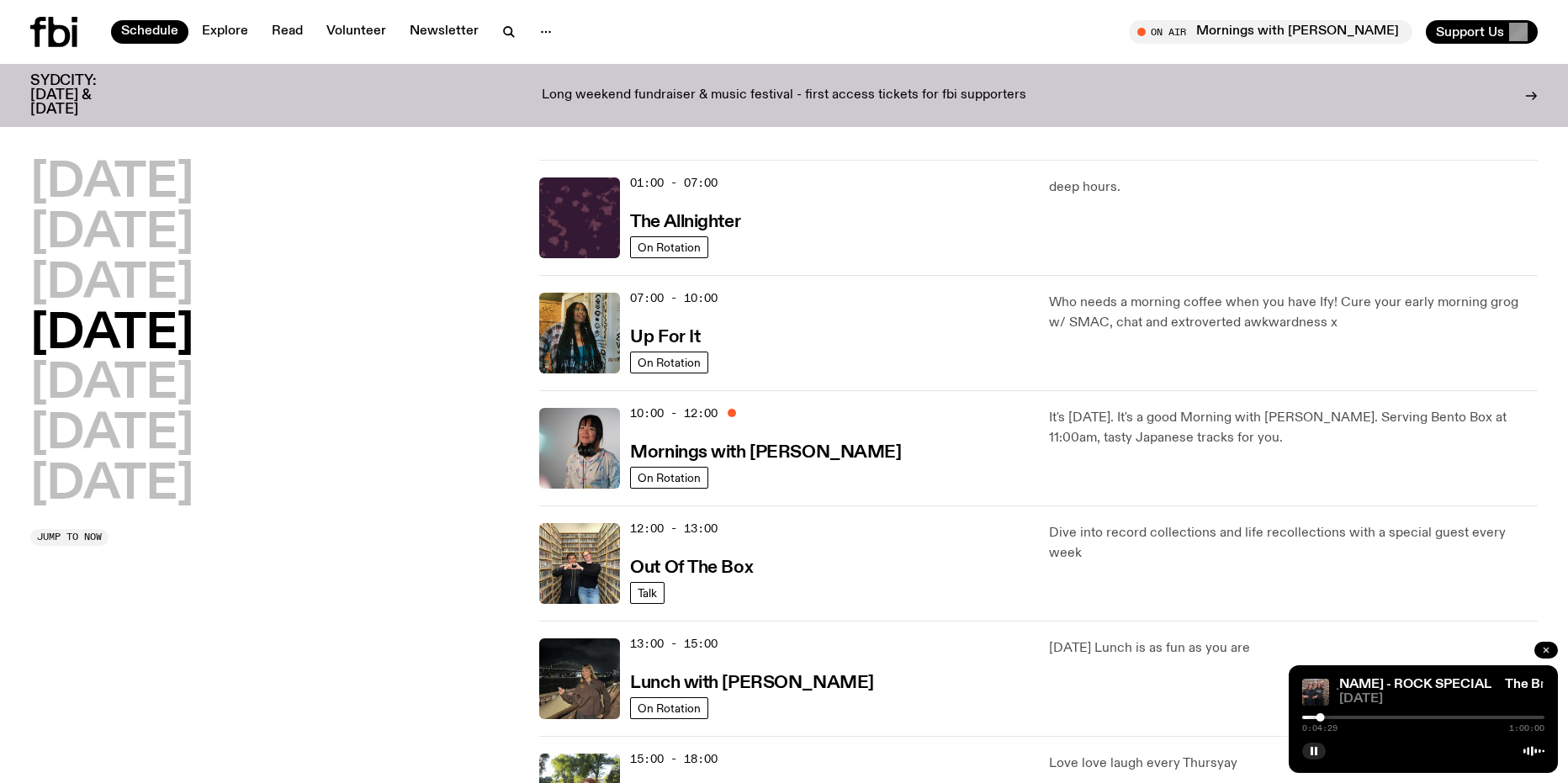
click at [1546, 652] on icon "button" at bounding box center [1546, 650] width 10 height 10
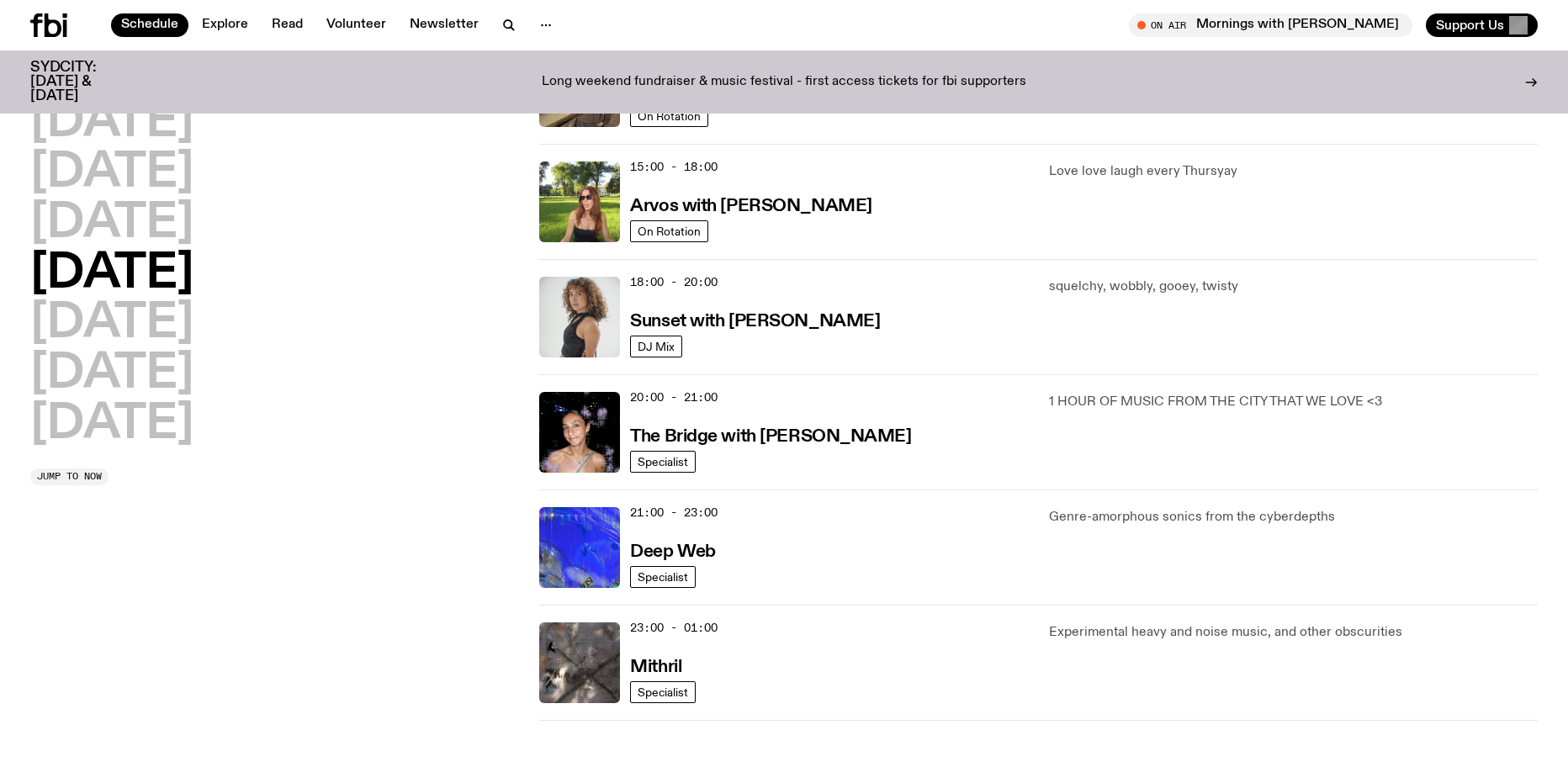
scroll to position [578, 0]
click at [234, 25] on link "Explore" at bounding box center [225, 25] width 67 height 24
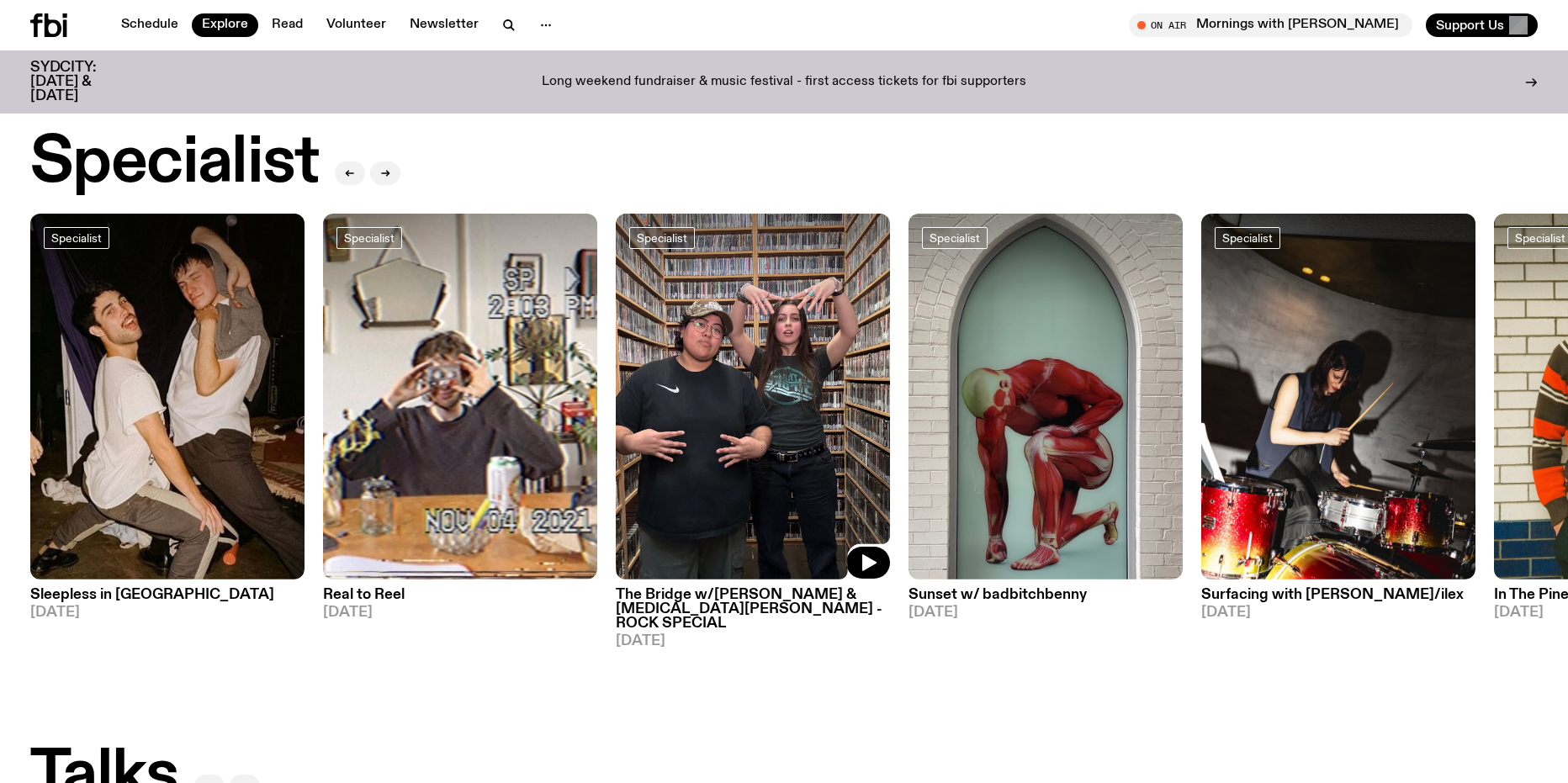
scroll to position [1165, 0]
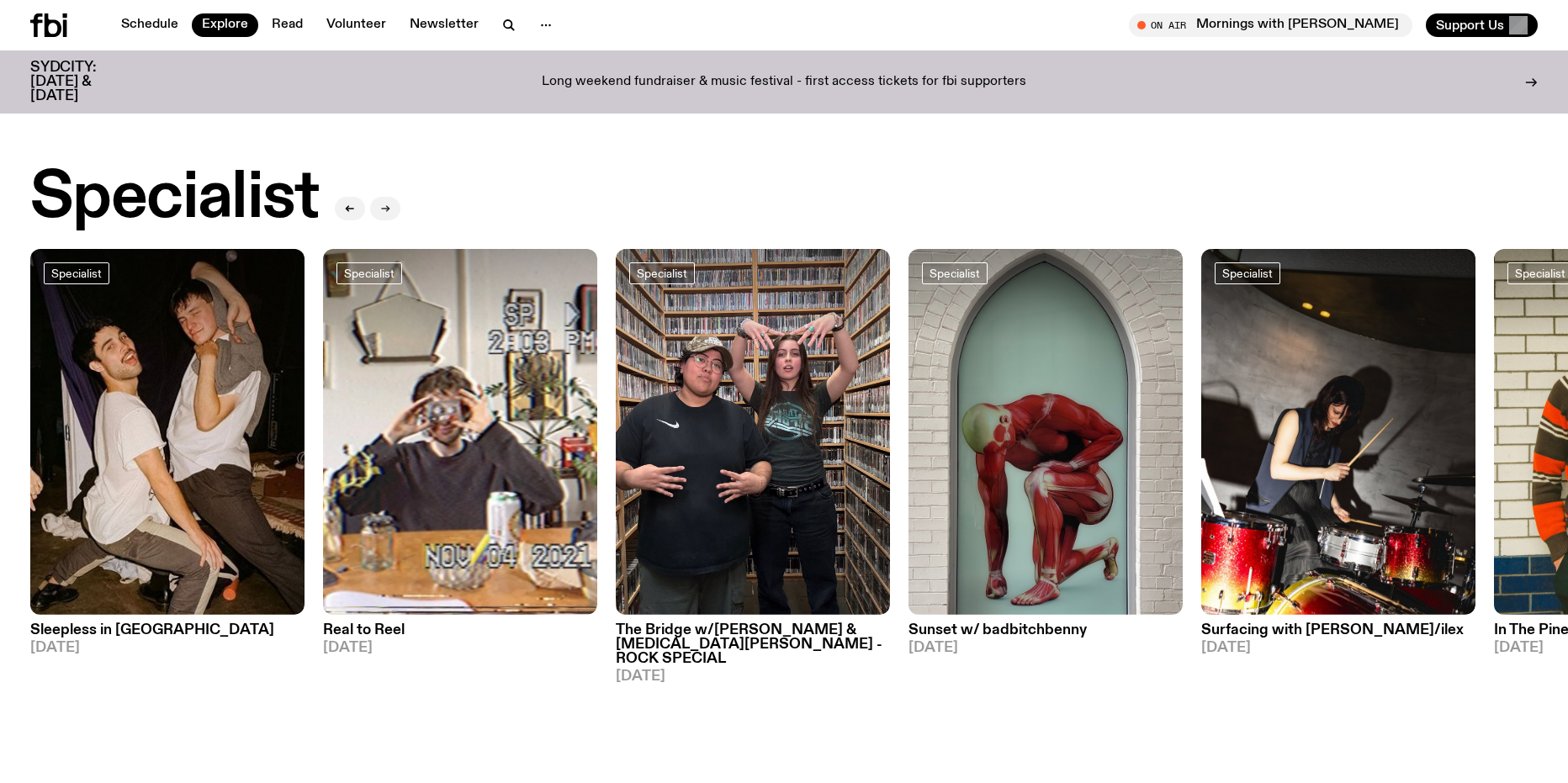
click at [386, 202] on button "button" at bounding box center [386, 209] width 30 height 24
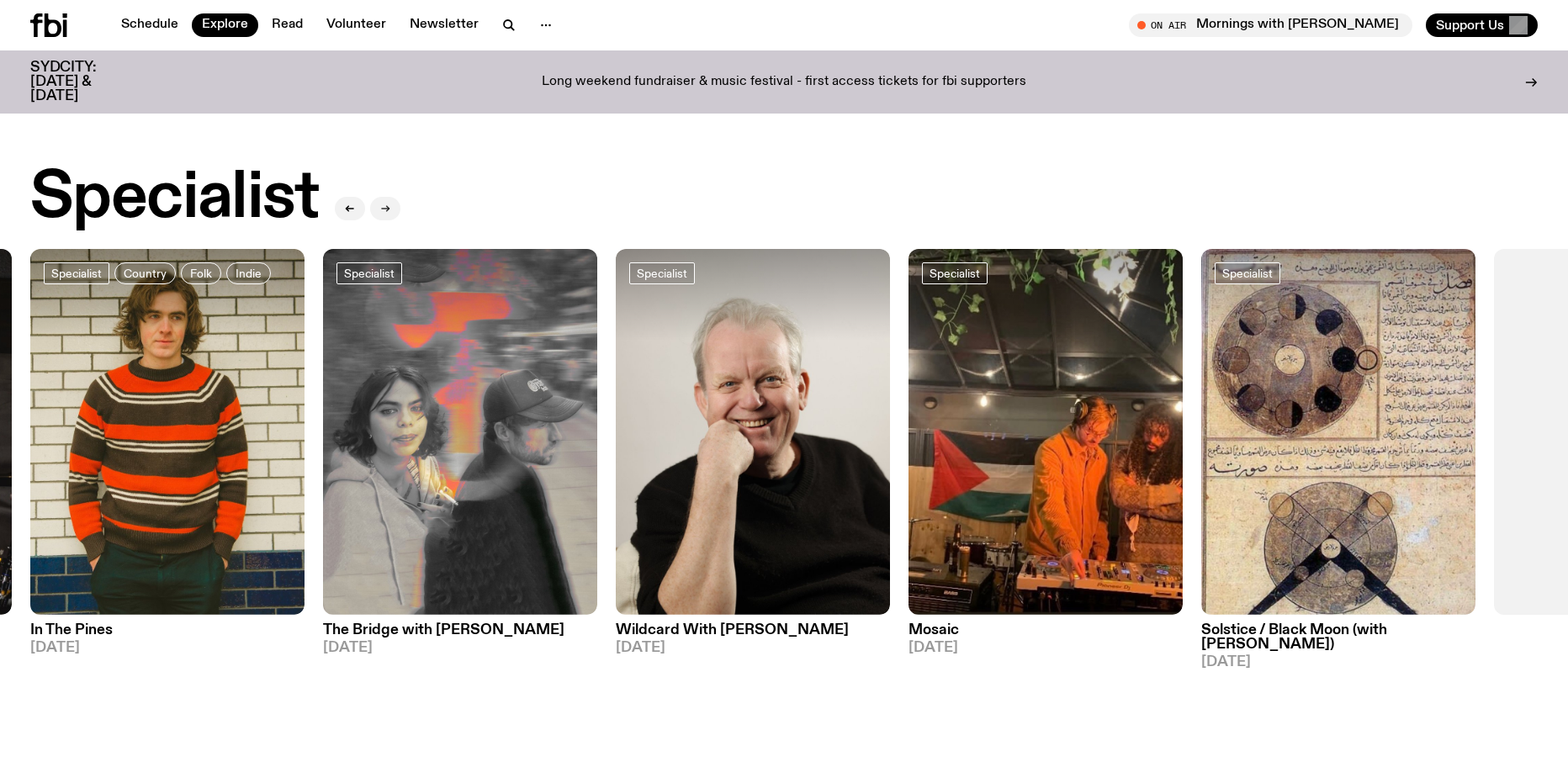
click at [386, 202] on button "button" at bounding box center [386, 209] width 30 height 24
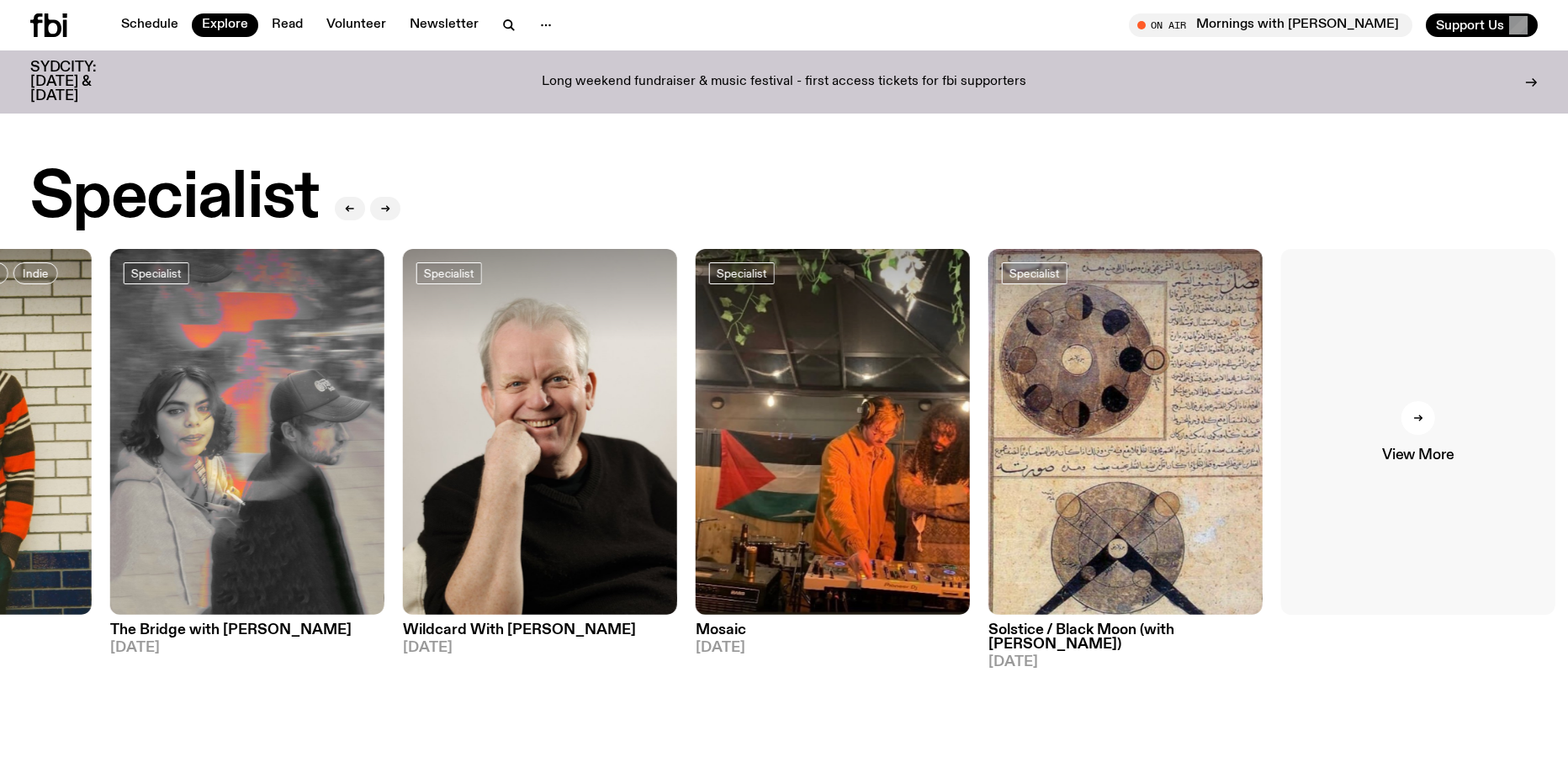
click at [1420, 428] on link "View More" at bounding box center [1418, 432] width 274 height 366
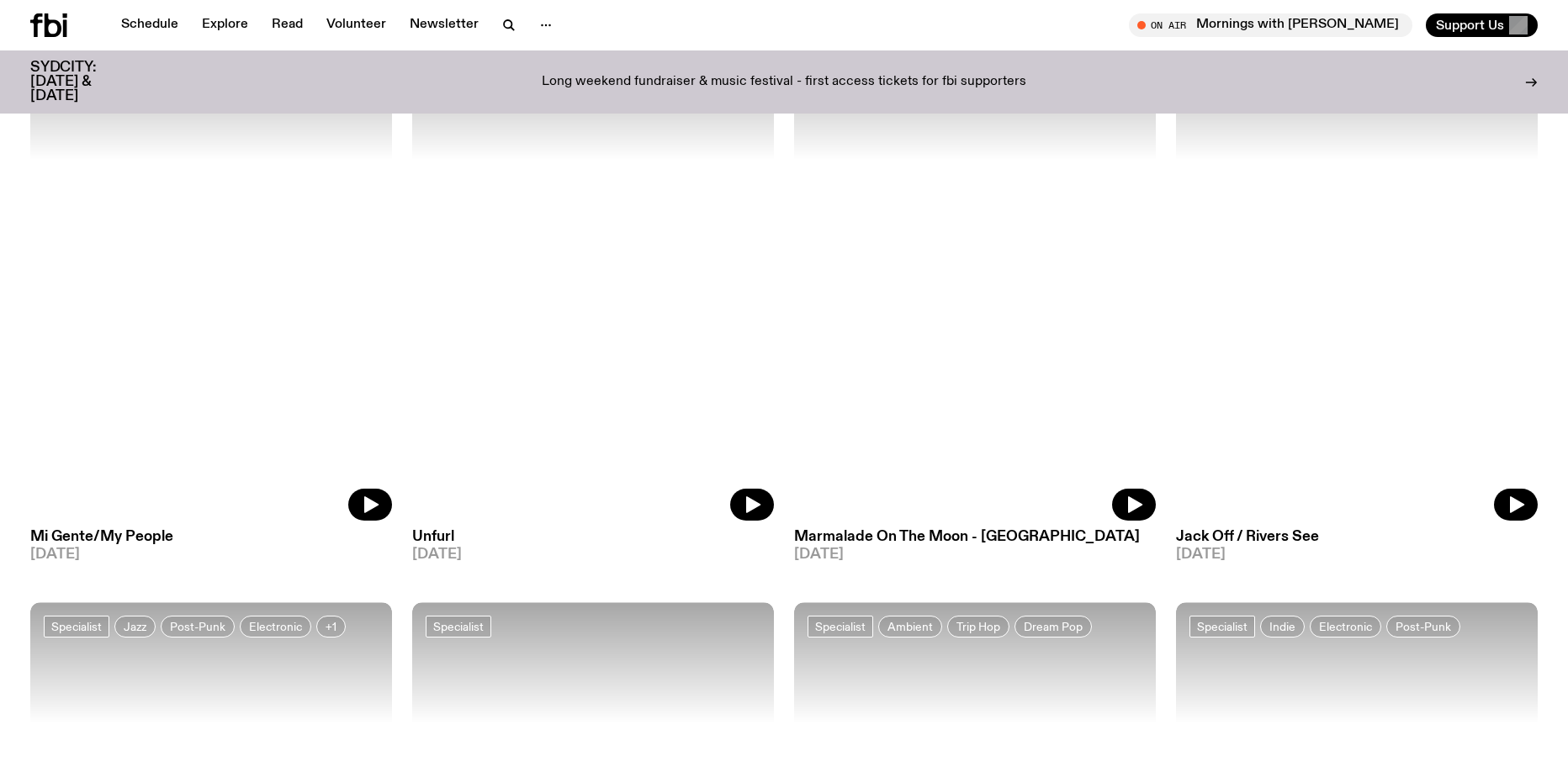
scroll to position [2512, 0]
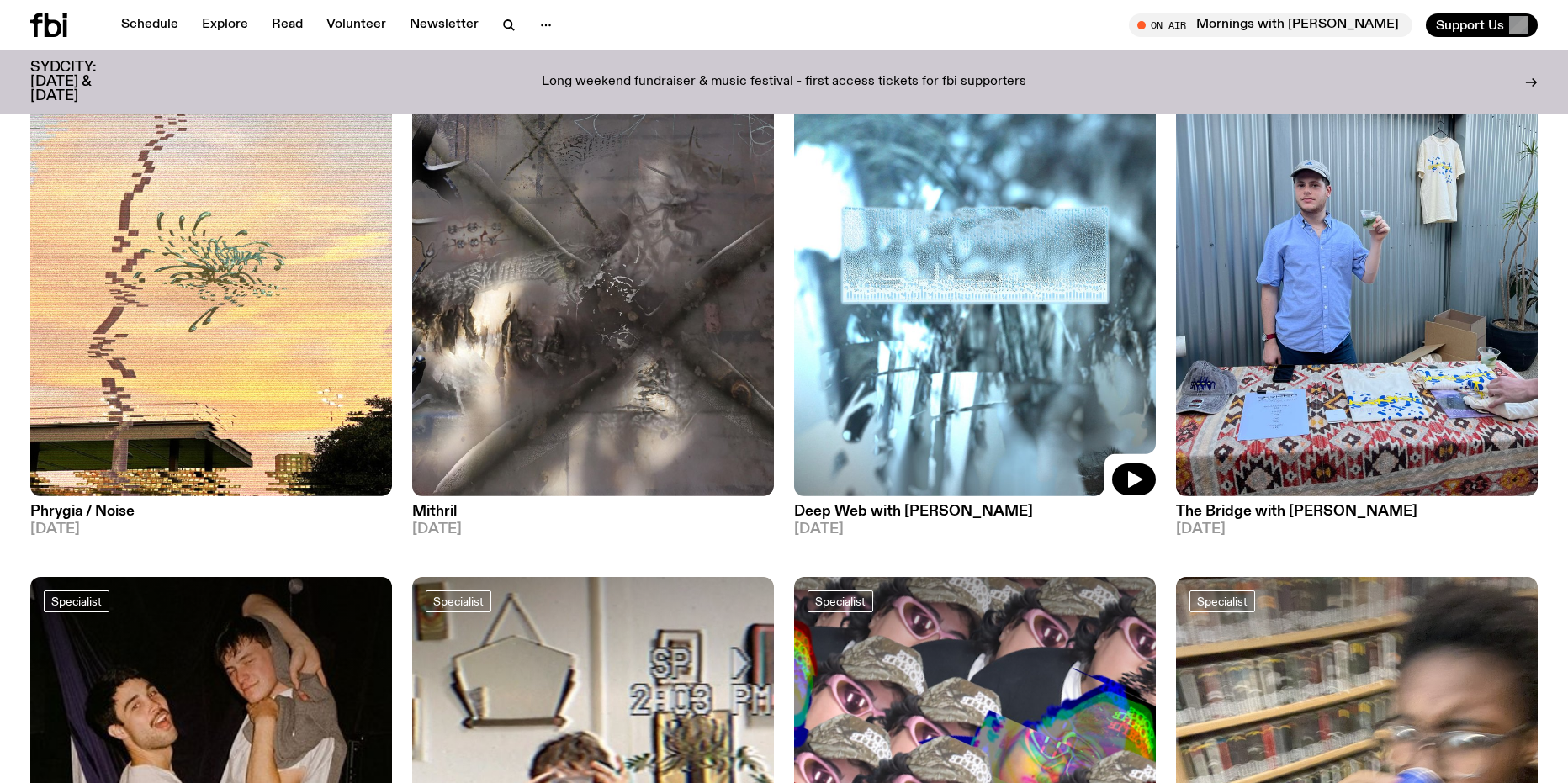
click at [889, 358] on img at bounding box center [975, 254] width 362 height 482
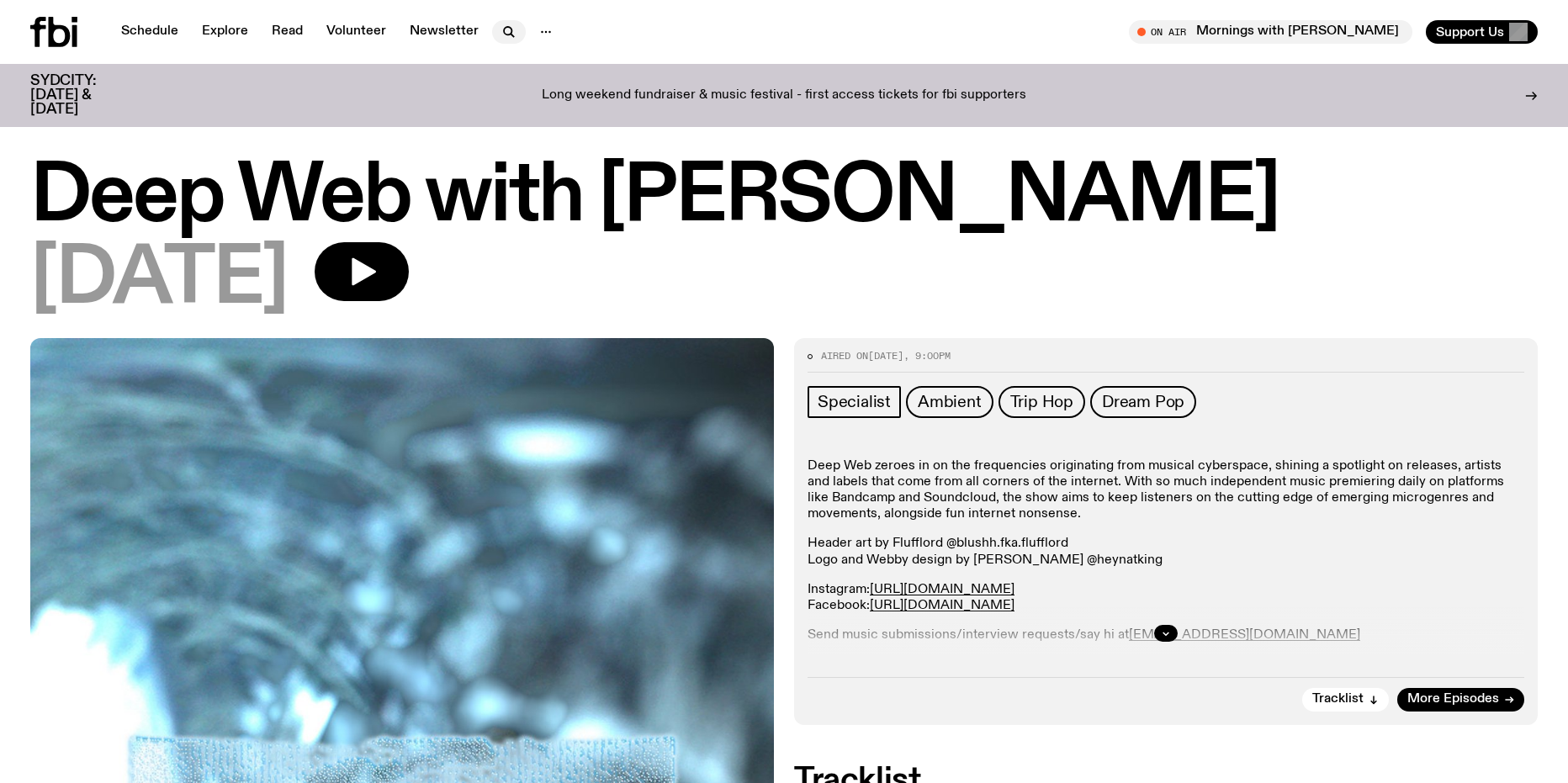
click at [505, 34] on icon "button" at bounding box center [508, 30] width 8 height 8
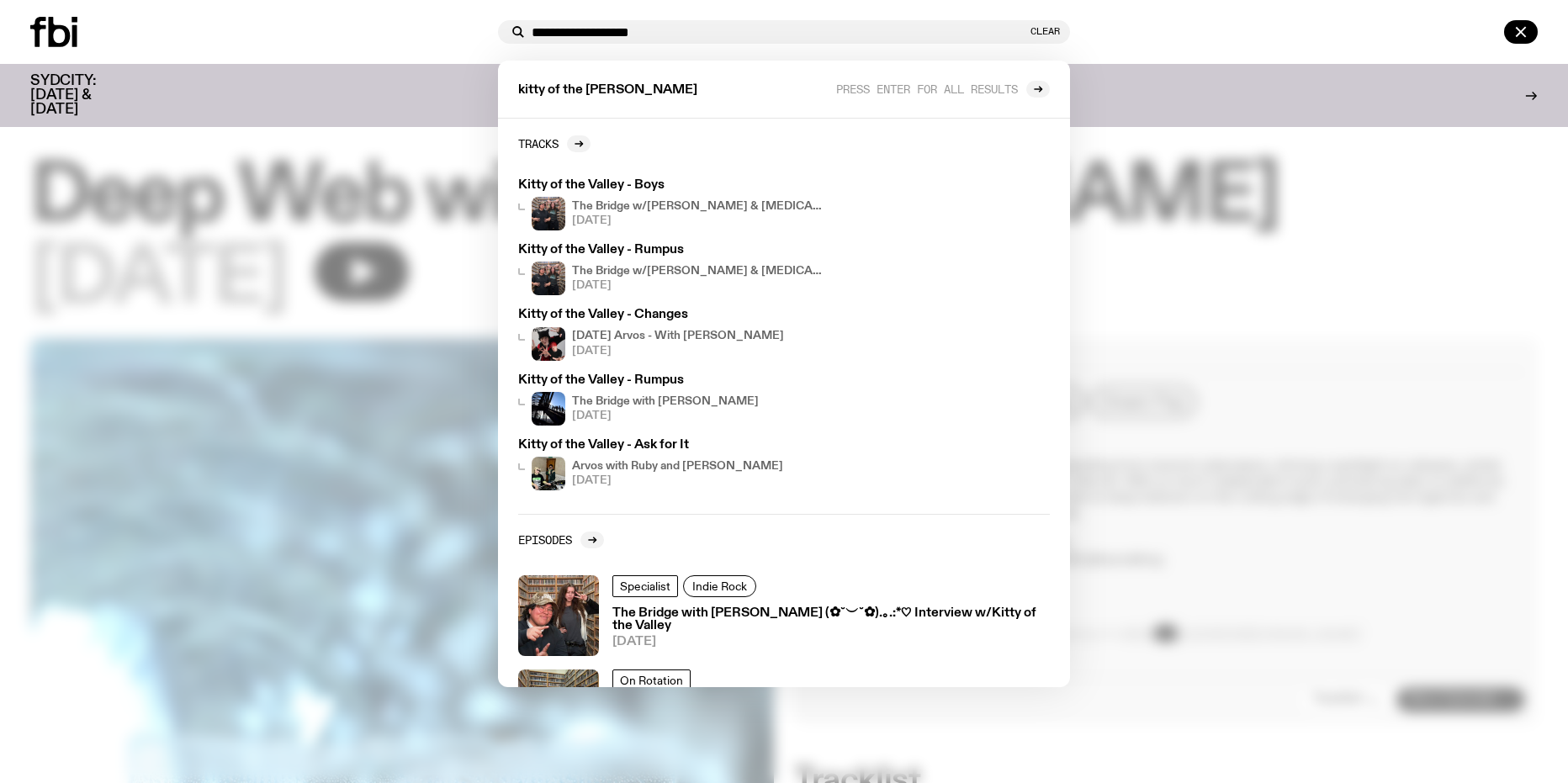
type input "**********"
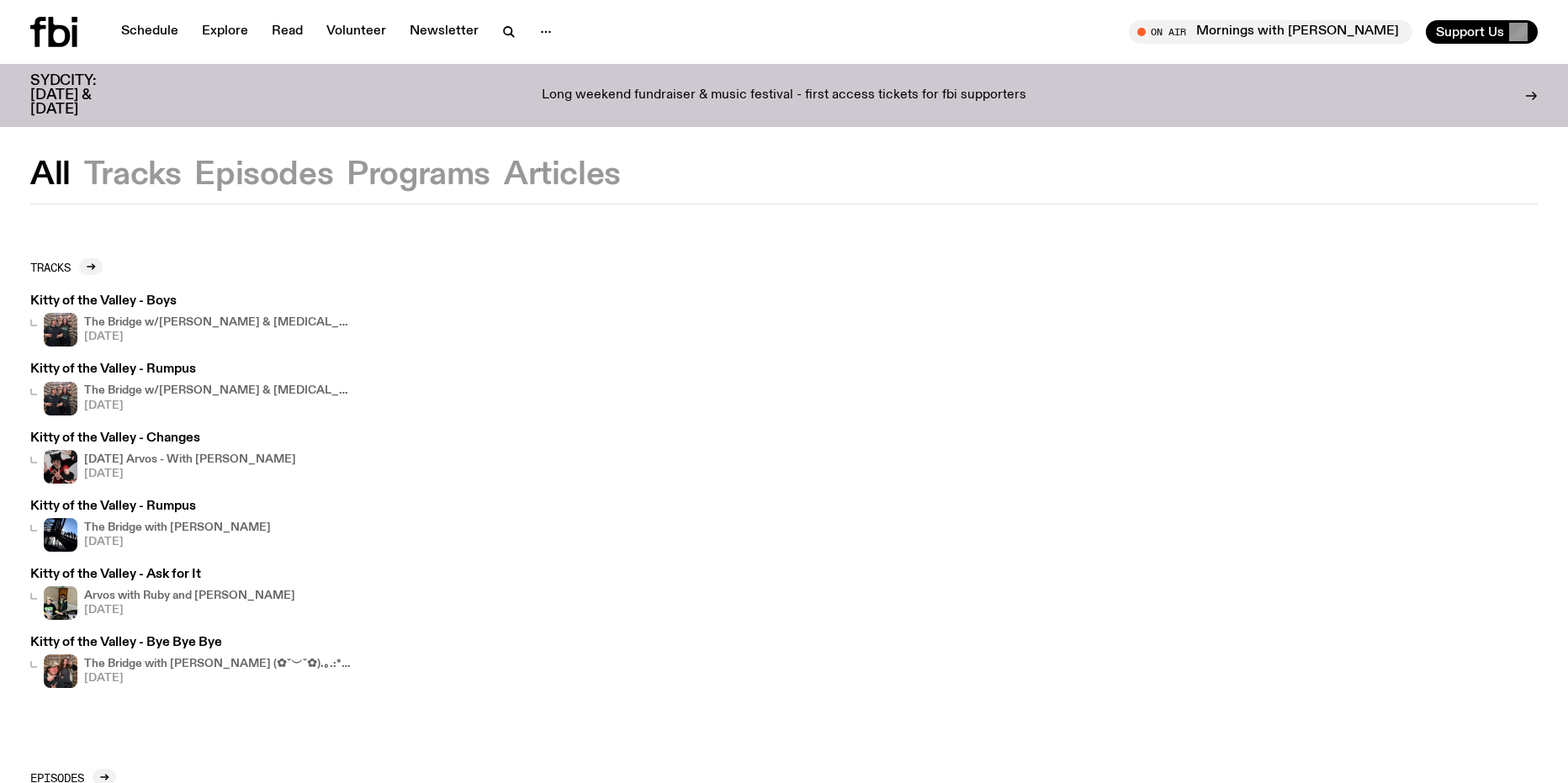
click at [193, 657] on div "The Bridge with [PERSON_NAME] (✿˘︶˘✿).｡.:*♡ Interview w/Kitty of the Valley [DA…" at bounding box center [218, 671] width 270 height 33
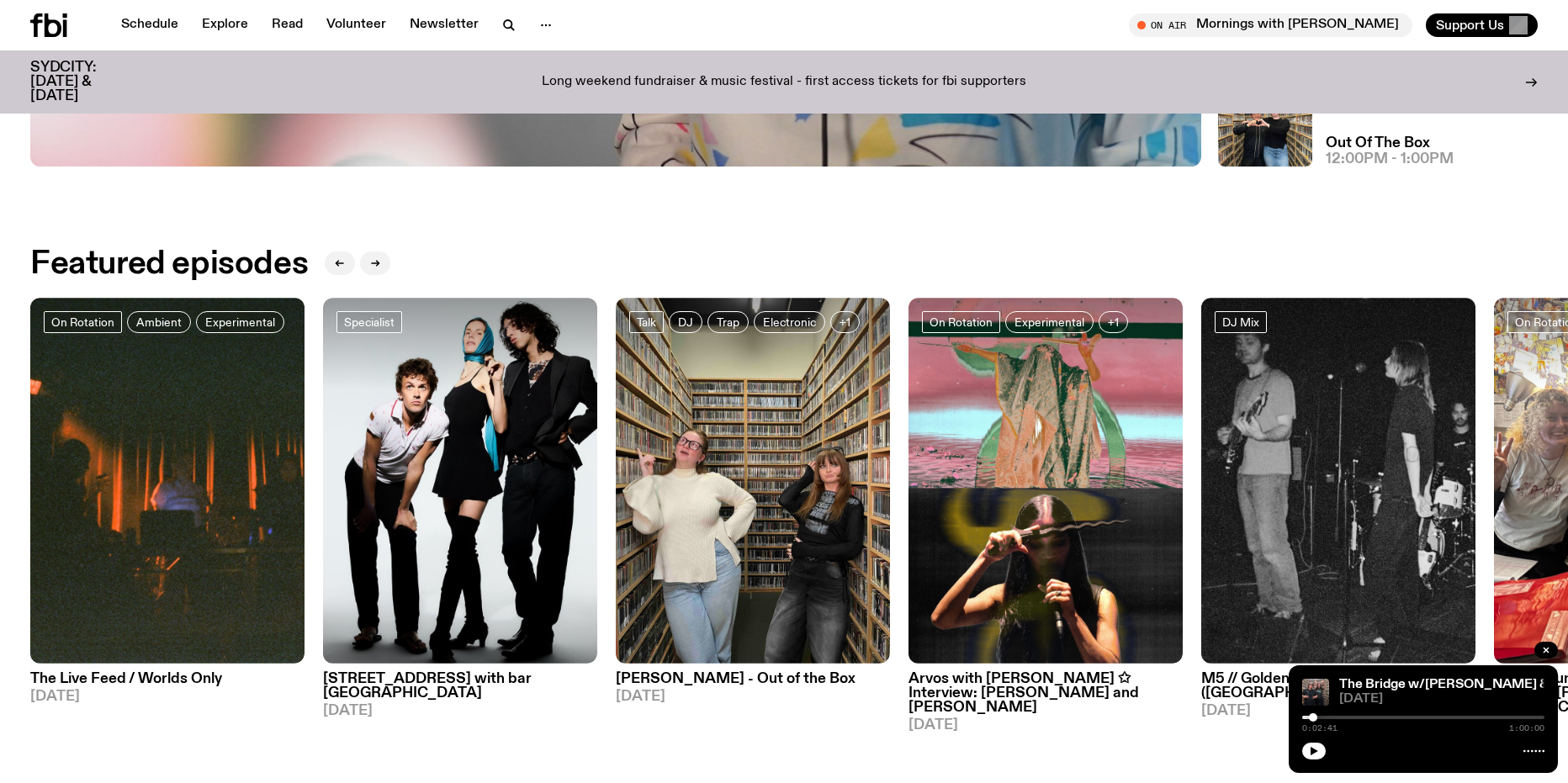
scroll to position [912, 0]
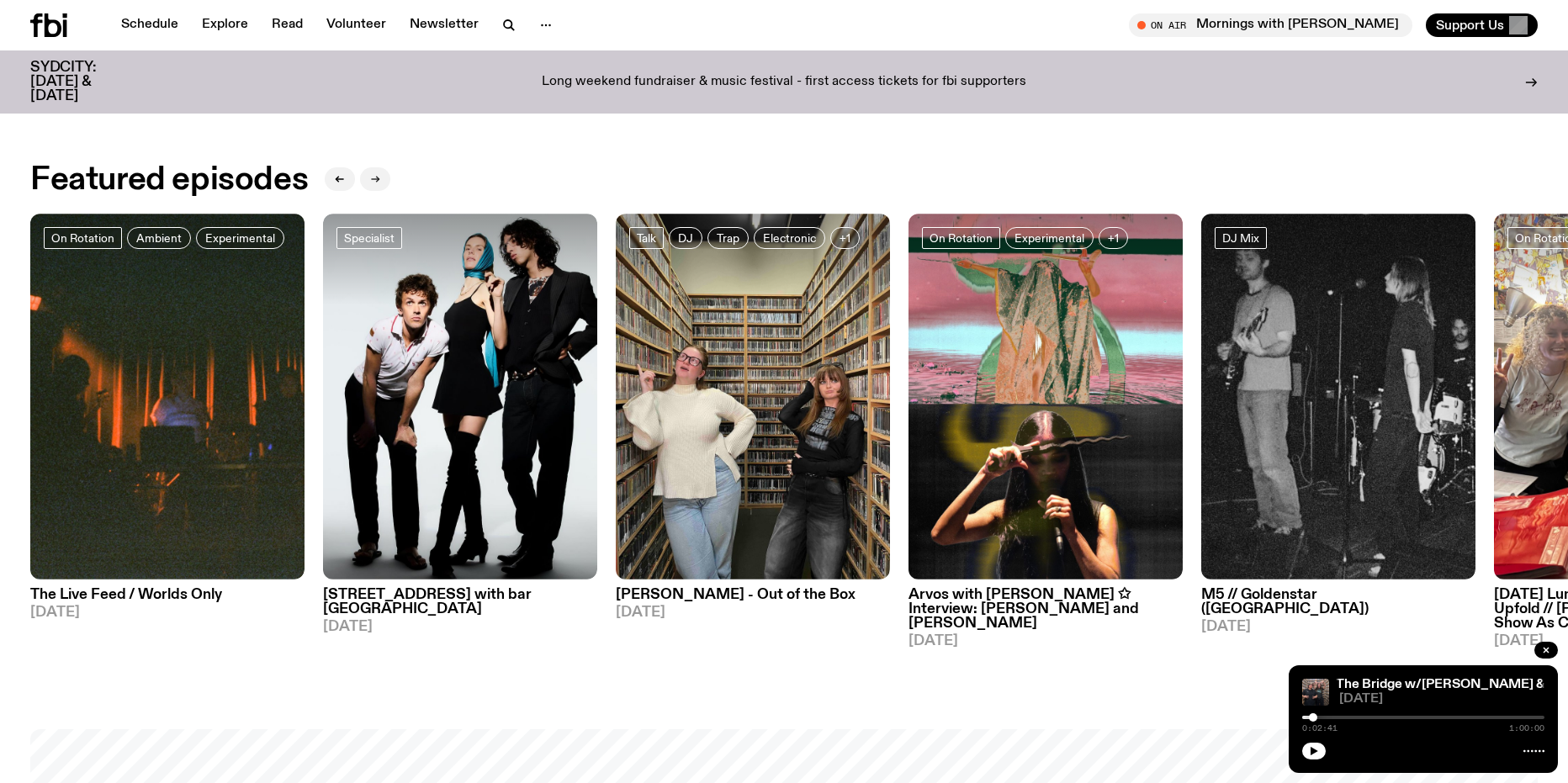
click at [363, 182] on button "button" at bounding box center [375, 179] width 30 height 24
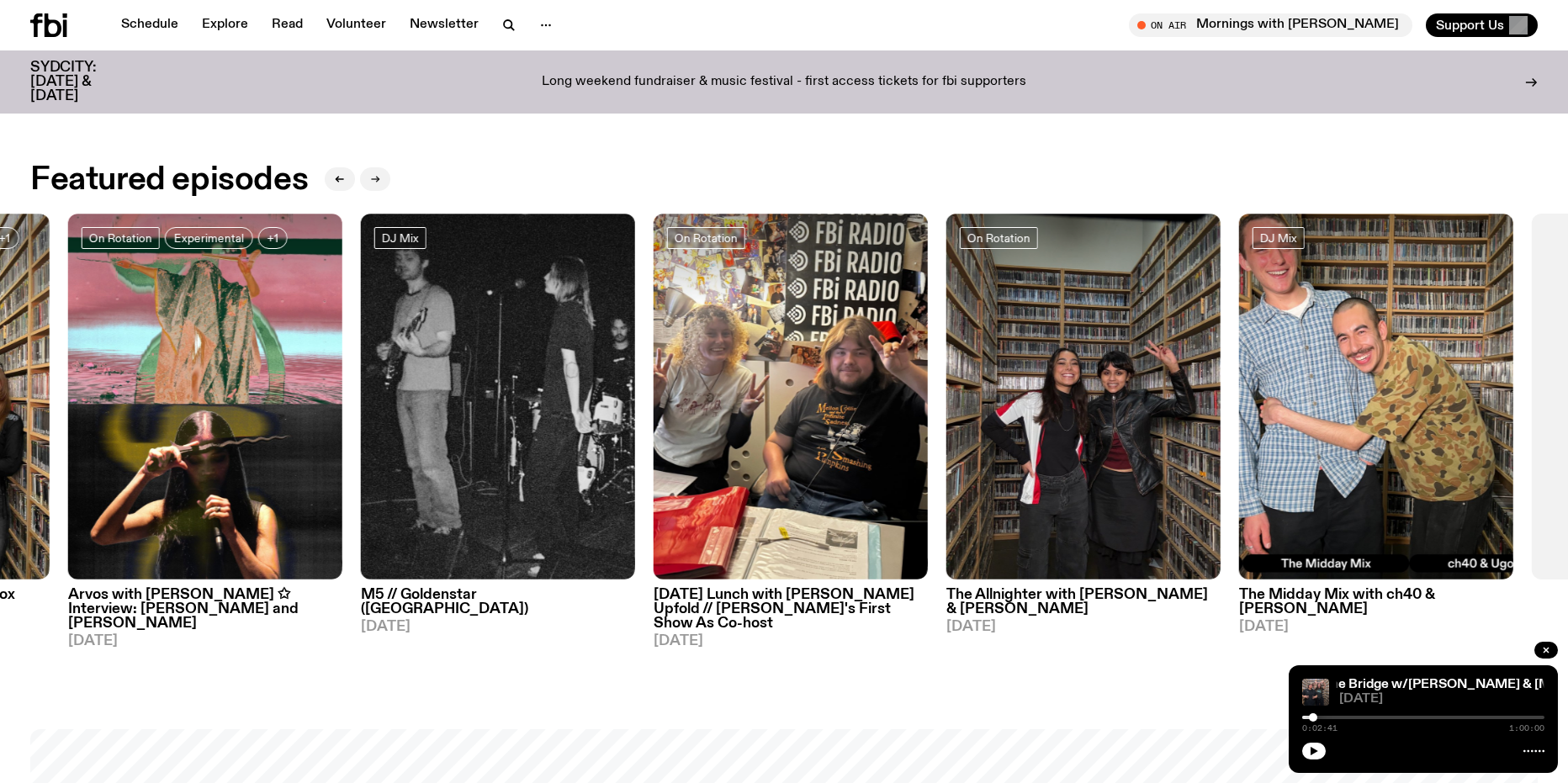
click at [363, 182] on button "button" at bounding box center [375, 179] width 30 height 24
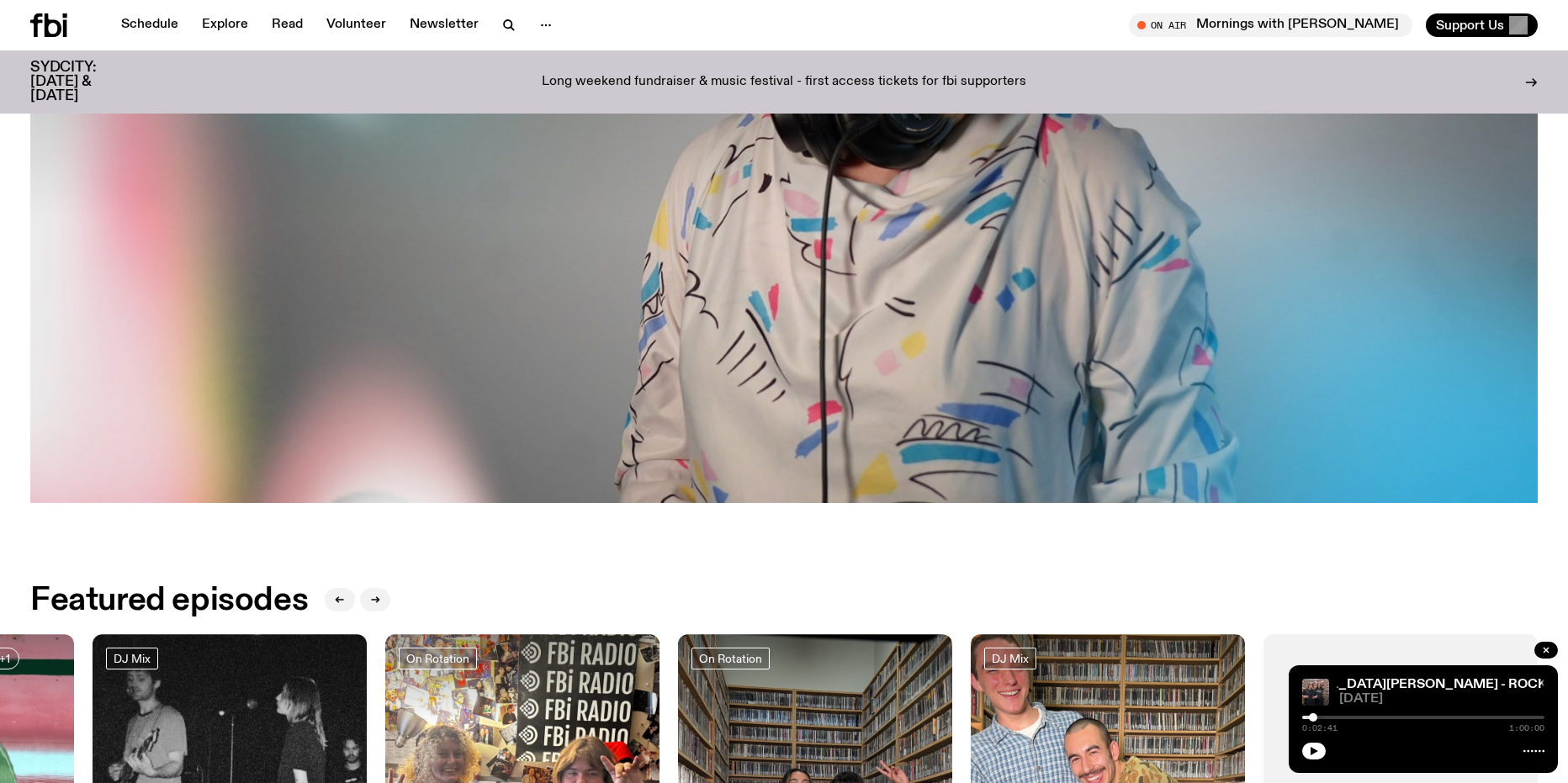
scroll to position [996, 0]
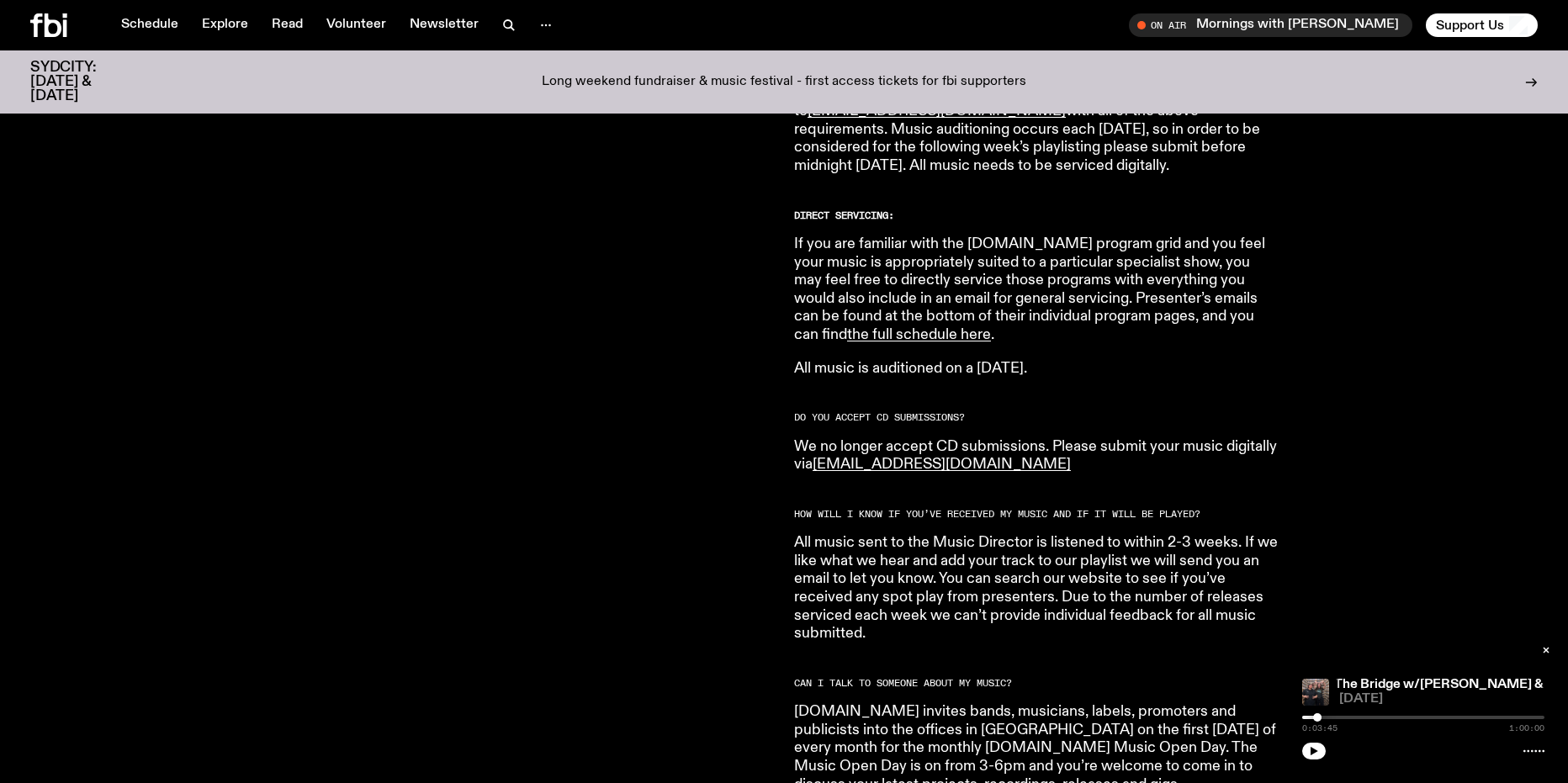
scroll to position [996, 0]
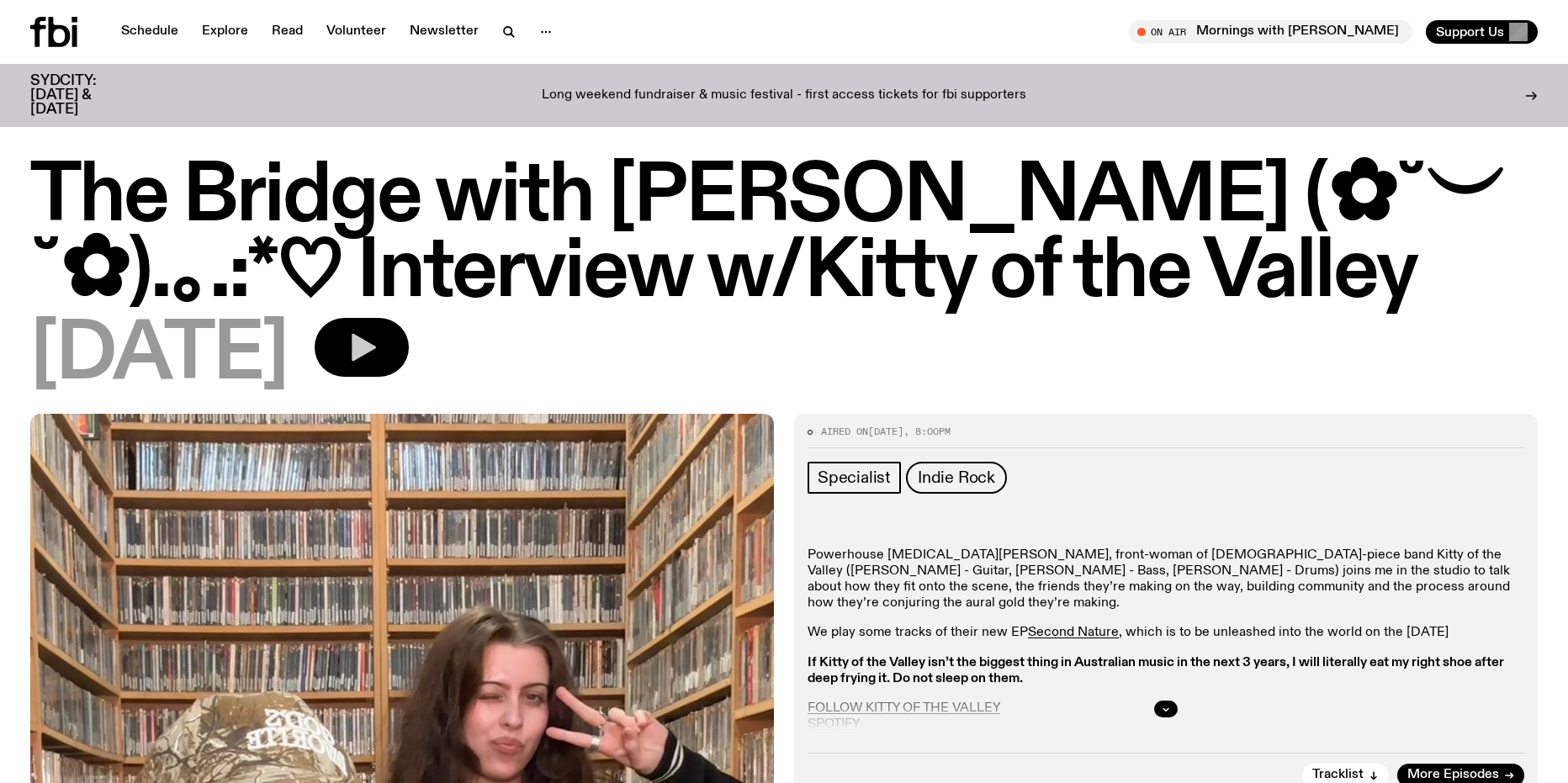
click at [409, 366] on button "button" at bounding box center [361, 348] width 94 height 59
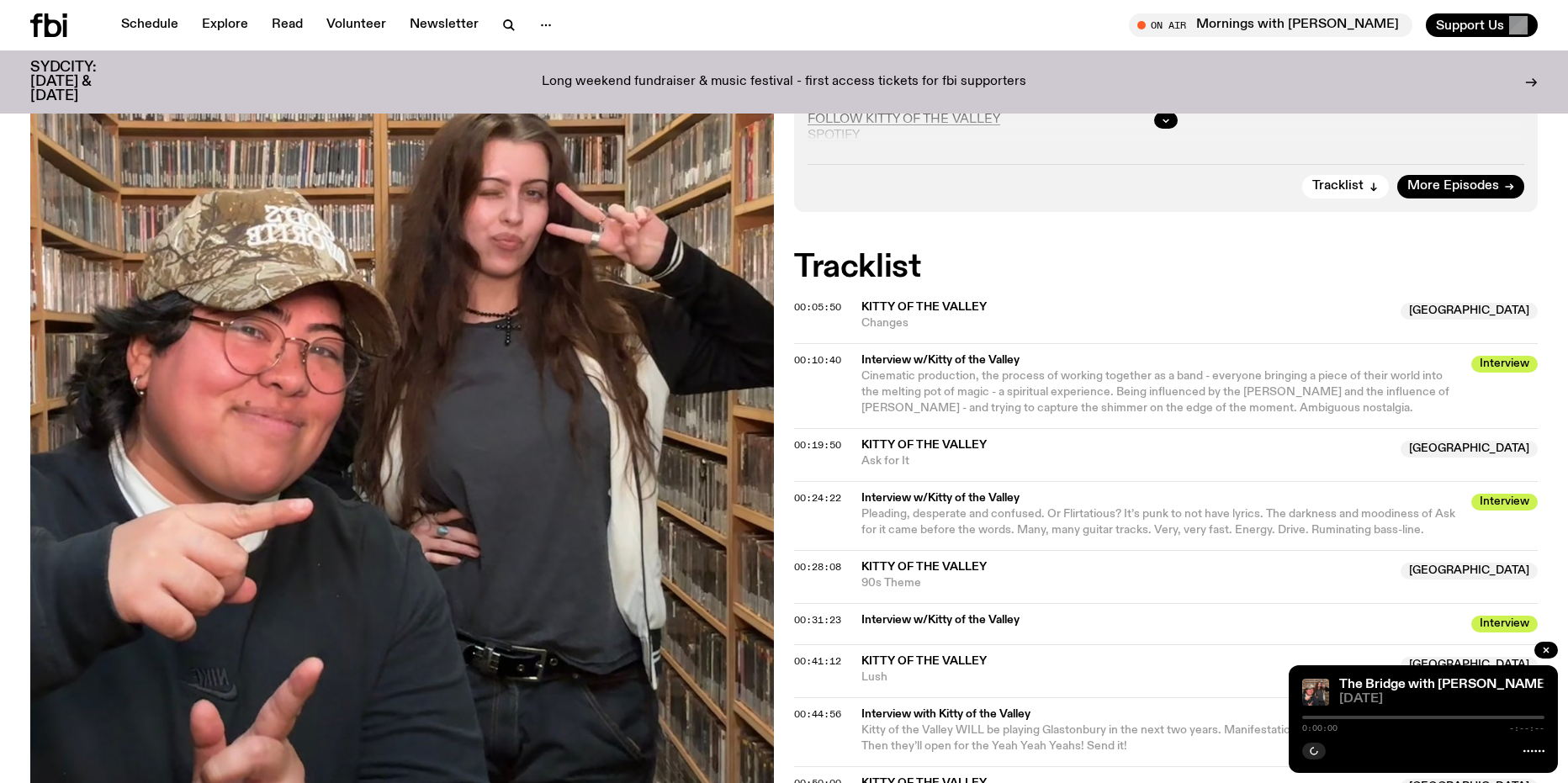
scroll to position [659, 0]
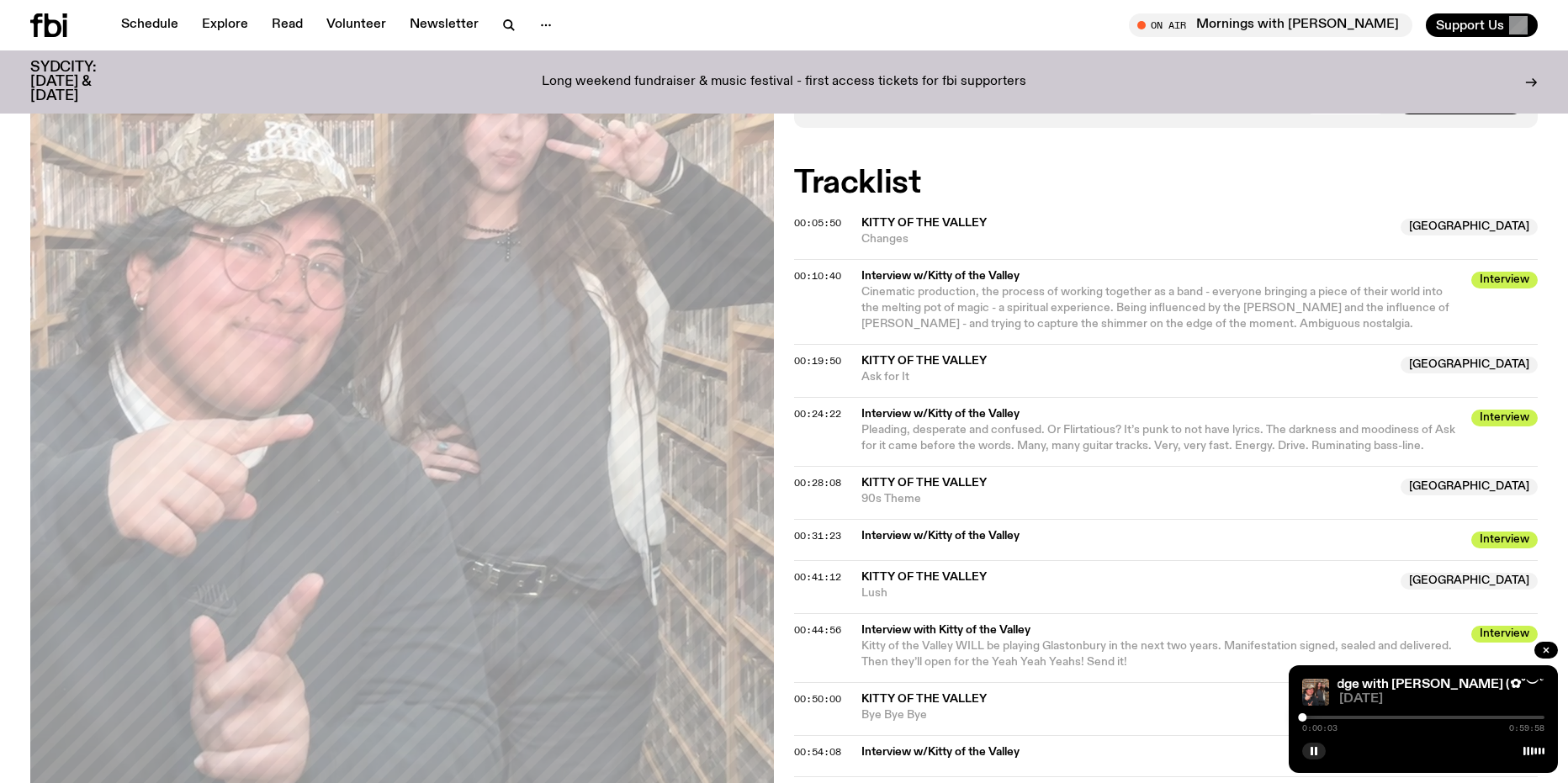
click at [1317, 719] on div "0:00:03 0:59:58" at bounding box center [1423, 722] width 242 height 20
click at [1321, 717] on div at bounding box center [1423, 718] width 242 height 4
click at [1329, 717] on div at bounding box center [1423, 718] width 242 height 4
click at [1346, 717] on div at bounding box center [1423, 718] width 242 height 4
click at [1340, 717] on div at bounding box center [1225, 718] width 242 height 4
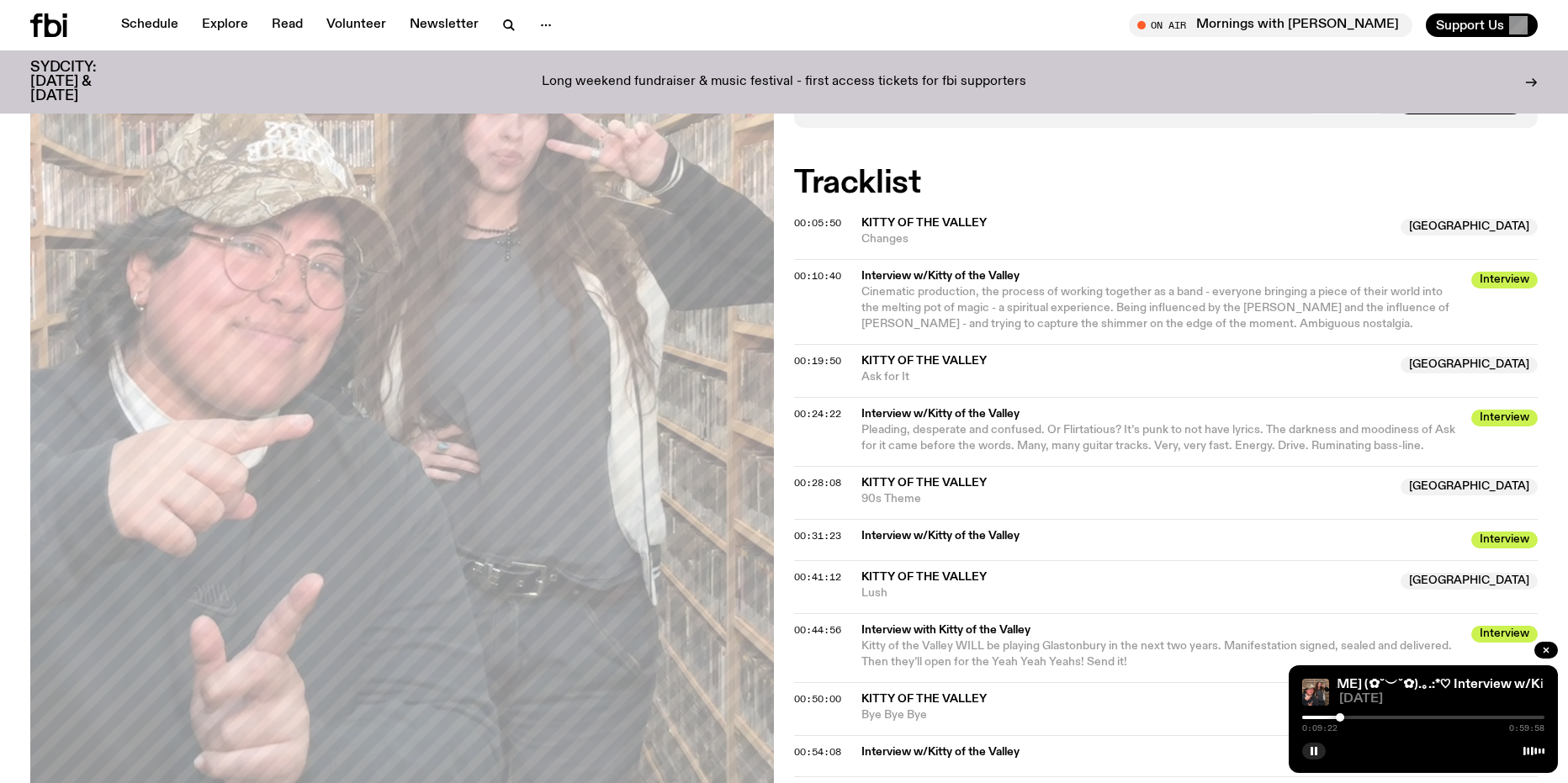
click at [1343, 717] on div at bounding box center [1340, 717] width 9 height 9
click at [1346, 717] on div at bounding box center [1342, 717] width 9 height 9
click at [1345, 717] on div at bounding box center [1346, 717] width 9 height 9
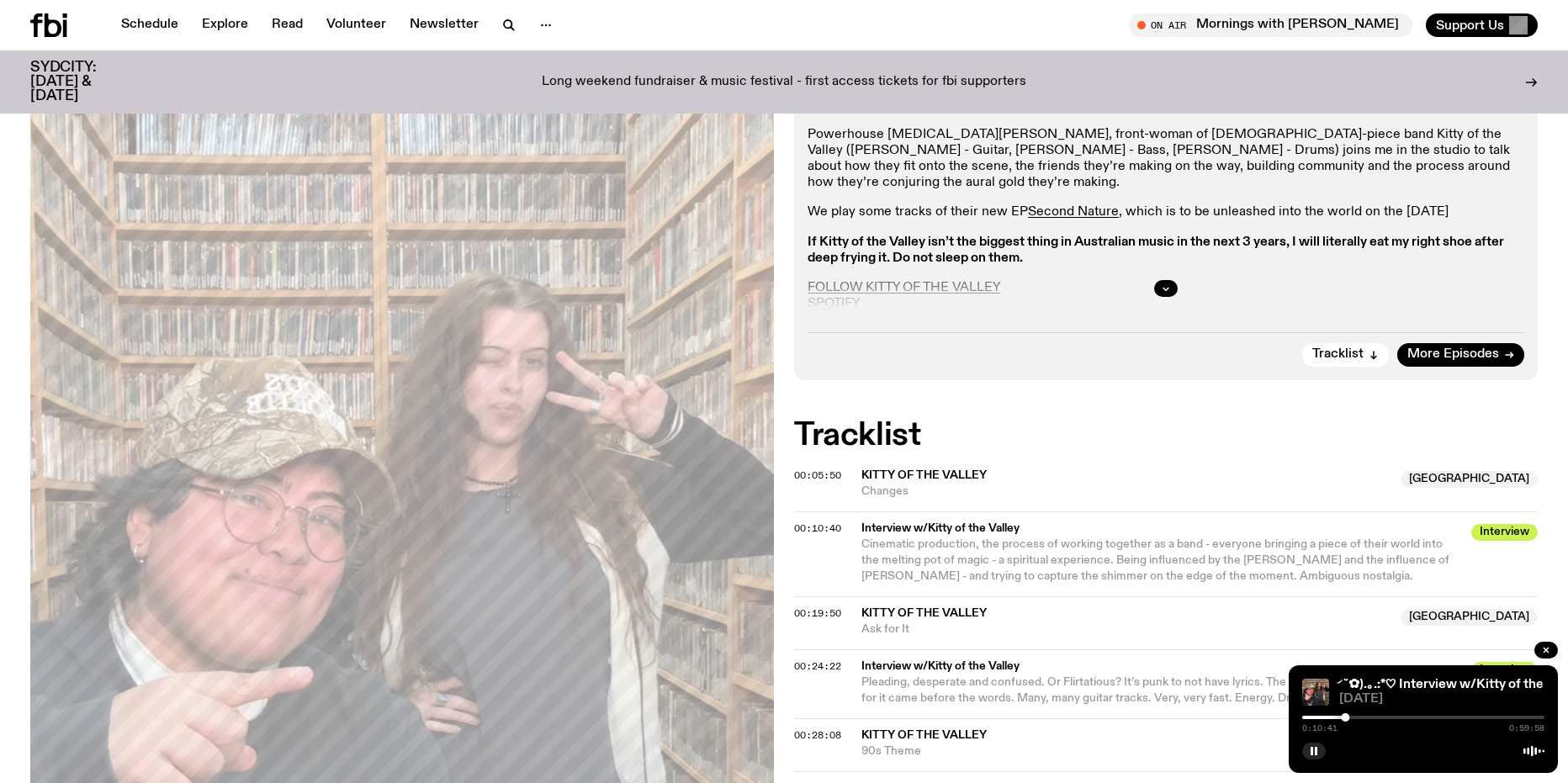
scroll to position [996, 0]
